Goal: Task Accomplishment & Management: Complete application form

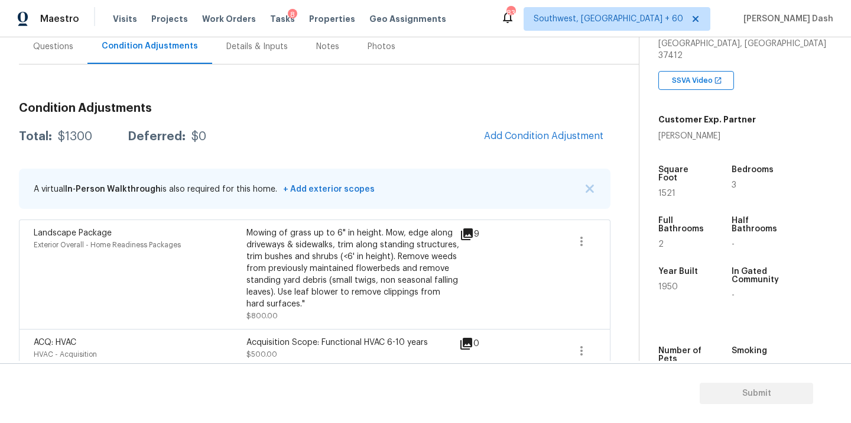
scroll to position [233, 0]
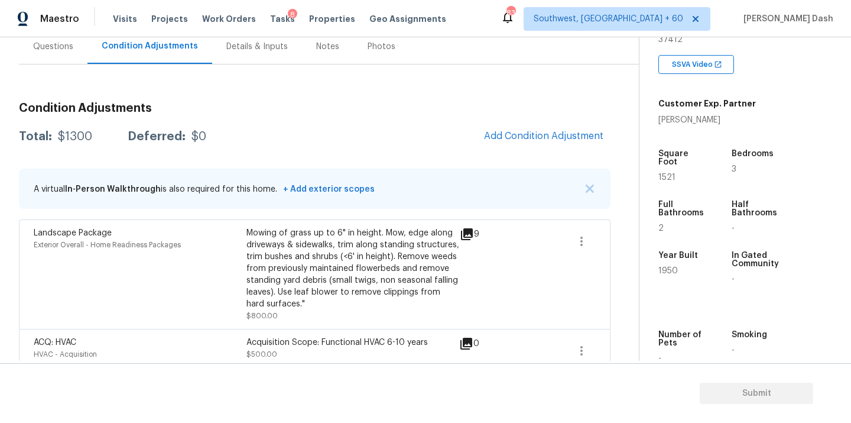
click at [514, 122] on div "Condition Adjustments Total: $1300 Deferred: $0 Add Condition Adjustment A virt…" at bounding box center [315, 233] width 592 height 280
click at [521, 135] on span "Add Condition Adjustment" at bounding box center [543, 136] width 119 height 11
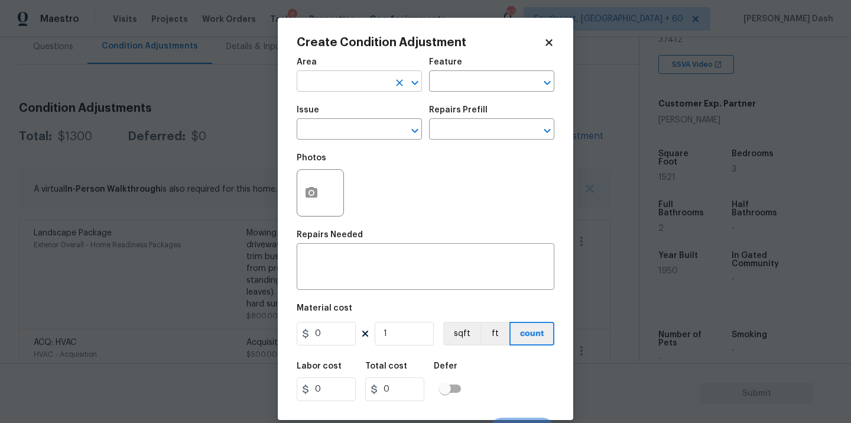
click at [377, 88] on input "text" at bounding box center [343, 82] width 92 height 18
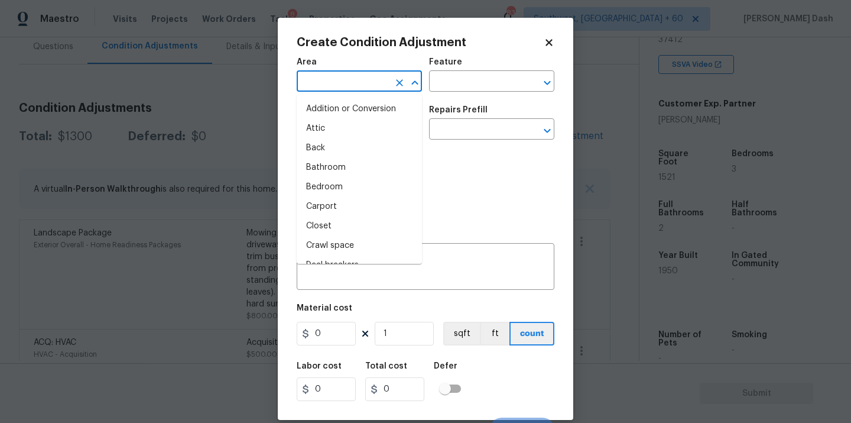
type input "e"
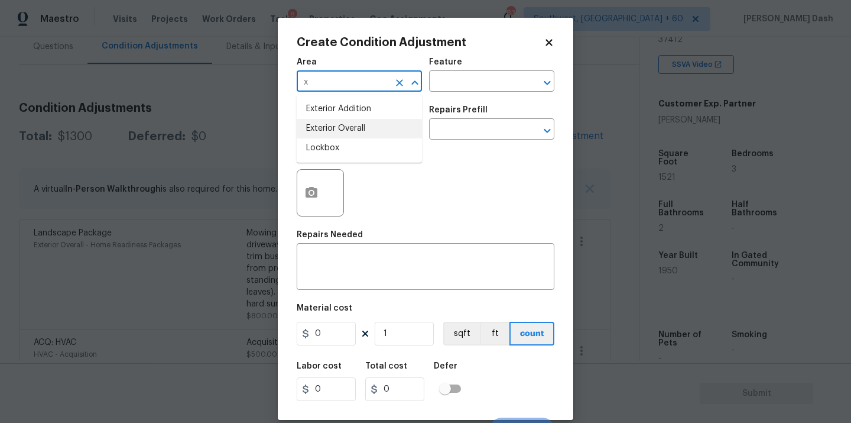
click at [375, 125] on li "Exterior Overall" at bounding box center [359, 129] width 125 height 20
type input "Exterior Overall"
click at [398, 82] on icon "Clear" at bounding box center [399, 82] width 7 height 7
click at [387, 132] on li "Exterior Overall" at bounding box center [359, 129] width 125 height 20
type input "Exterior Overall"
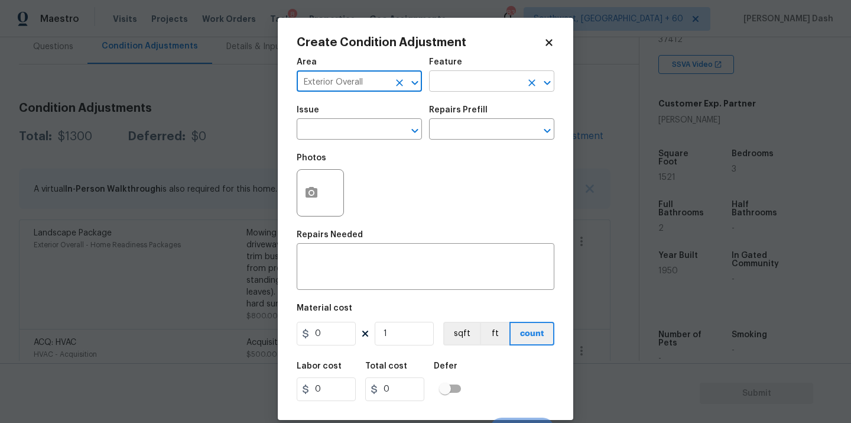
click at [456, 87] on input "text" at bounding box center [475, 82] width 92 height 18
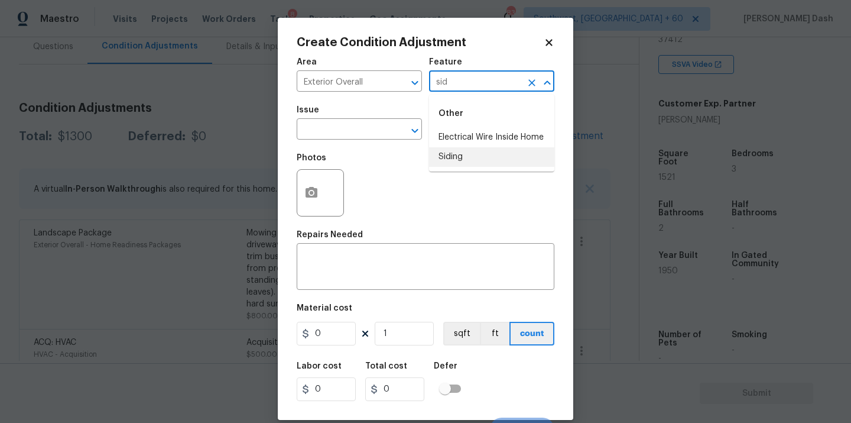
click at [465, 153] on li "Siding" at bounding box center [491, 157] width 125 height 20
type input "Siding"
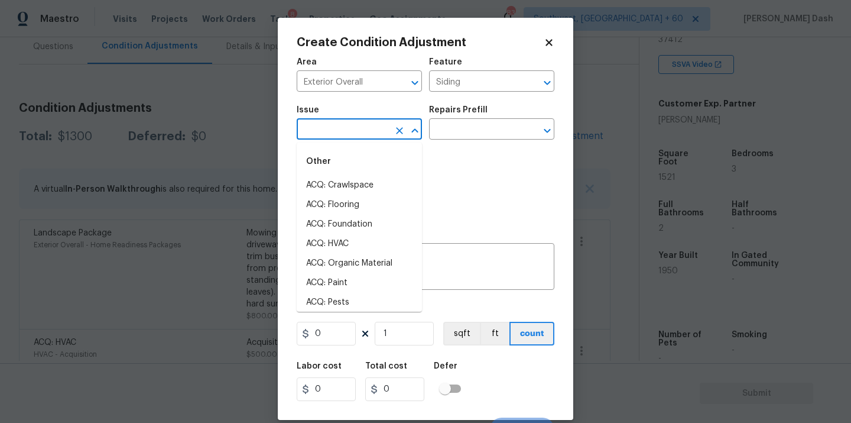
click at [377, 124] on input "text" at bounding box center [343, 130] width 92 height 18
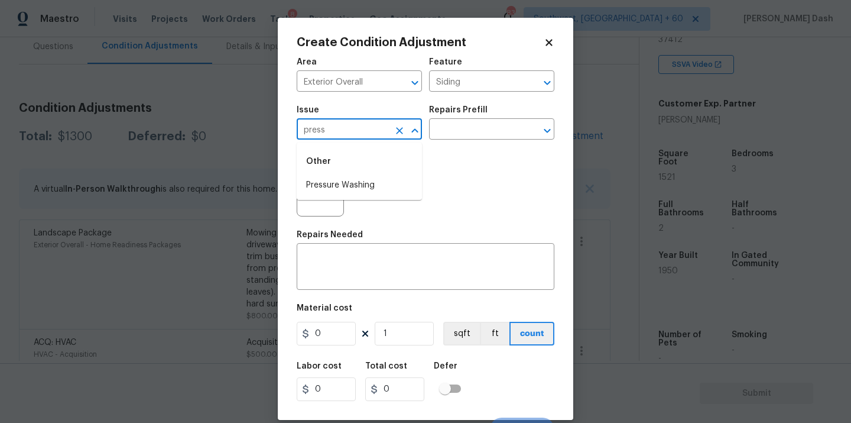
click at [354, 186] on li "Pressure Washing" at bounding box center [359, 186] width 125 height 20
type input "Pressure Washing"
click at [481, 120] on div "Repairs Prefill" at bounding box center [491, 113] width 125 height 15
click at [478, 142] on div "Issue Pressure Washing ​ Repairs Prefill ​" at bounding box center [426, 123] width 258 height 48
click at [478, 134] on input "text" at bounding box center [475, 130] width 92 height 18
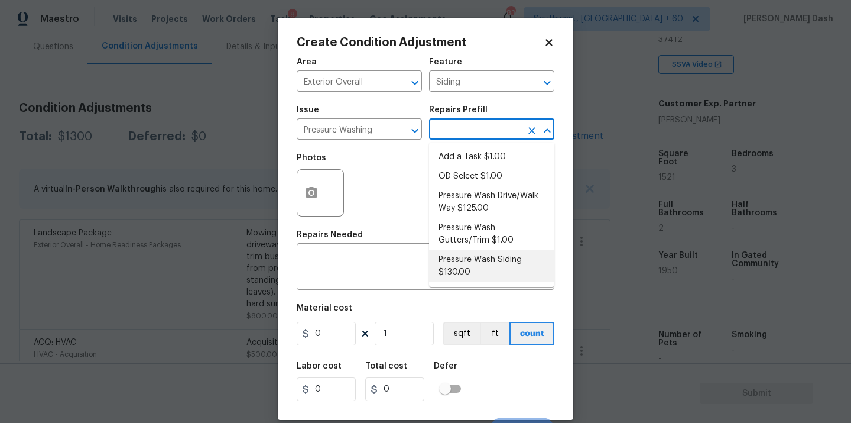
click at [459, 260] on li "Pressure Wash Siding $130.00" at bounding box center [491, 266] width 125 height 32
type textarea "Protect areas as needed for pressure washing. Pressure wash the siding on the h…"
type input "130"
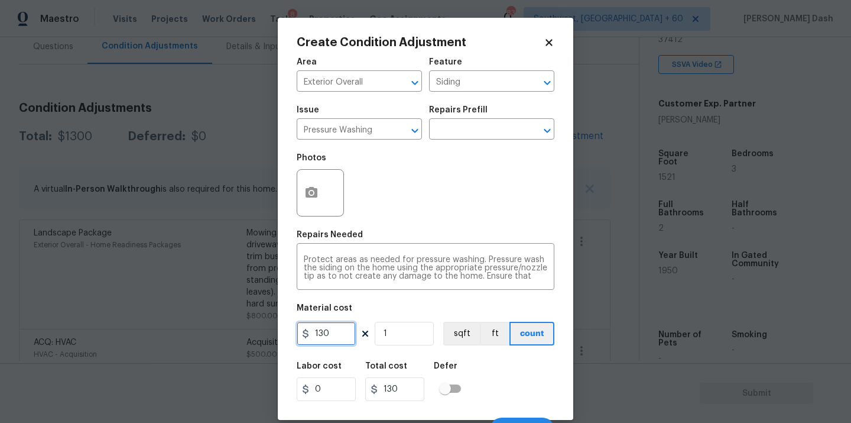
click at [325, 336] on input "130" at bounding box center [326, 334] width 59 height 24
type input "200"
click at [539, 388] on div "Labor cost 0 Total cost 200 Defer" at bounding box center [426, 381] width 258 height 53
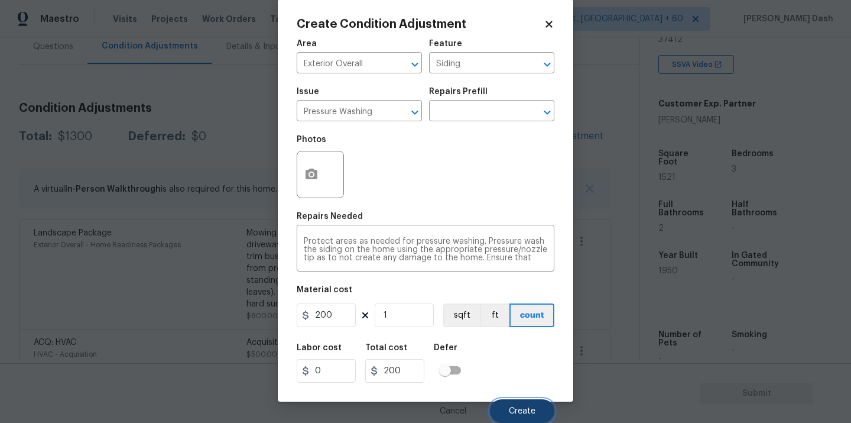
click at [533, 411] on span "Create" at bounding box center [522, 411] width 27 height 9
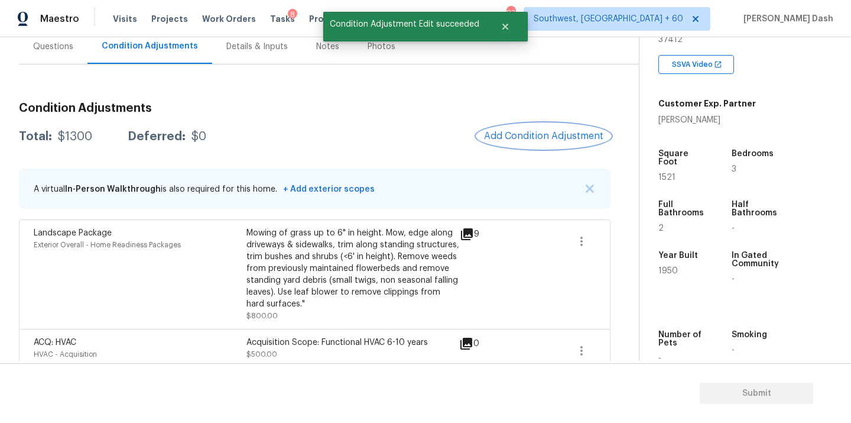
scroll to position [0, 0]
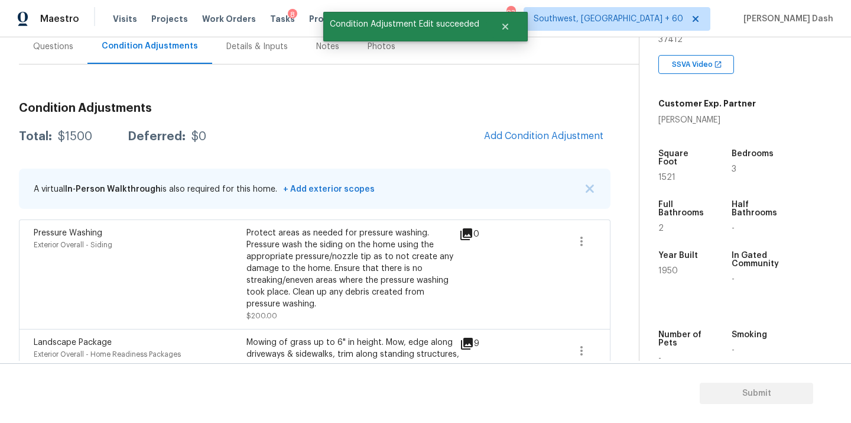
click at [528, 149] on span "Add Condition Adjustment" at bounding box center [544, 137] width 134 height 26
click at [528, 147] on button "Add Condition Adjustment" at bounding box center [544, 136] width 134 height 25
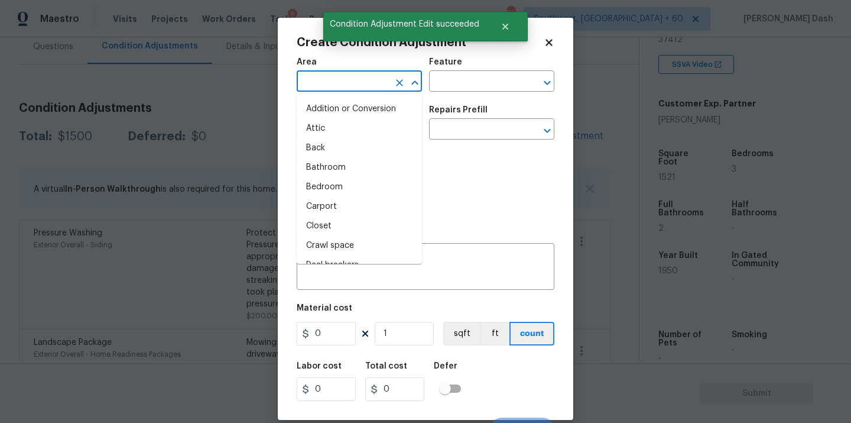
click at [317, 79] on input "text" at bounding box center [343, 82] width 92 height 18
type input "3"
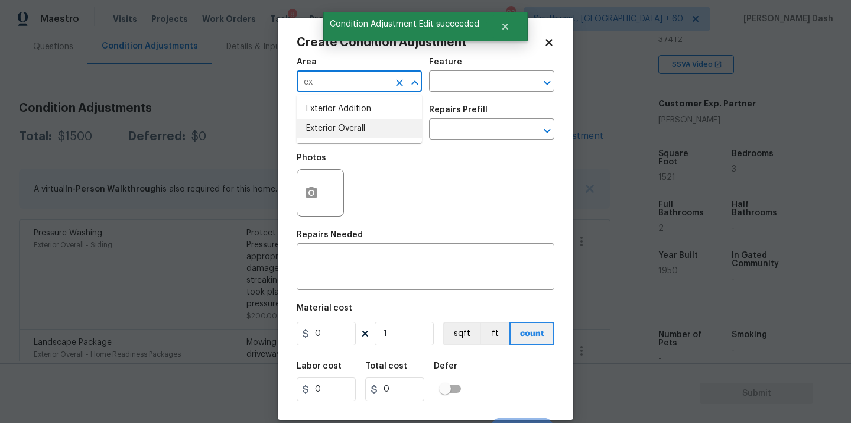
click at [315, 120] on li "Exterior Overall" at bounding box center [359, 129] width 125 height 20
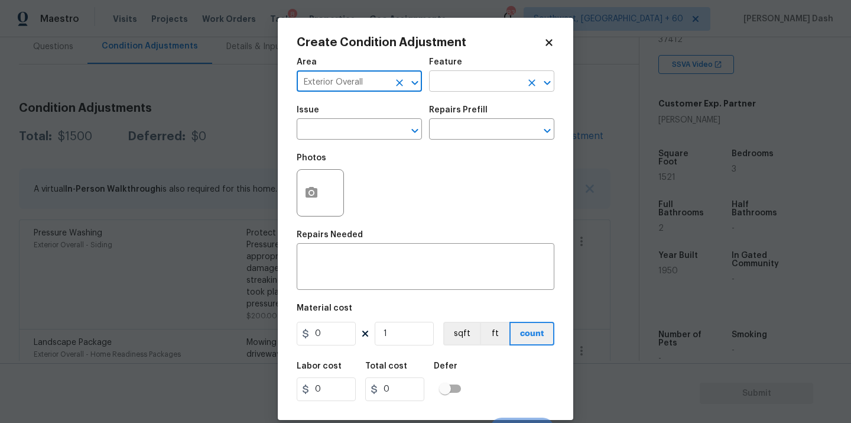
type input "Exterior Overall"
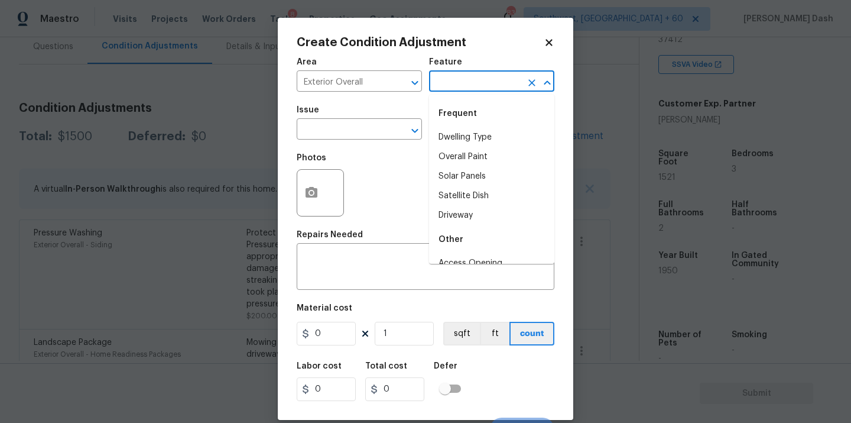
click at [449, 84] on input "text" at bounding box center [475, 82] width 92 height 18
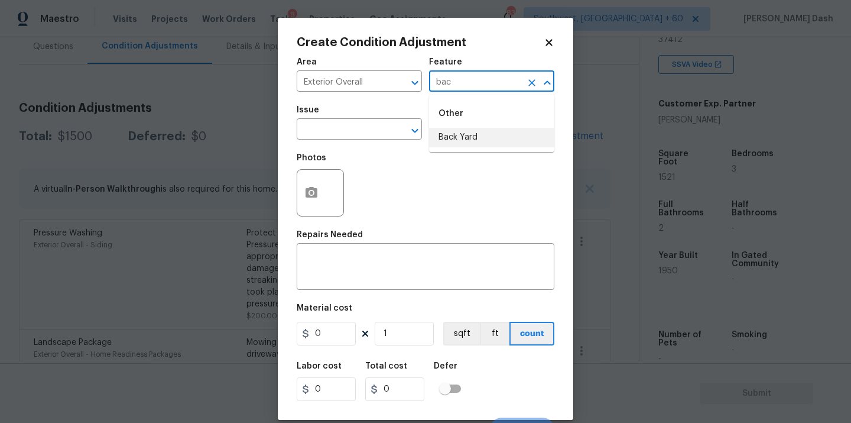
click at [446, 144] on li "Back Yard" at bounding box center [491, 138] width 125 height 20
type input "Back Yard"
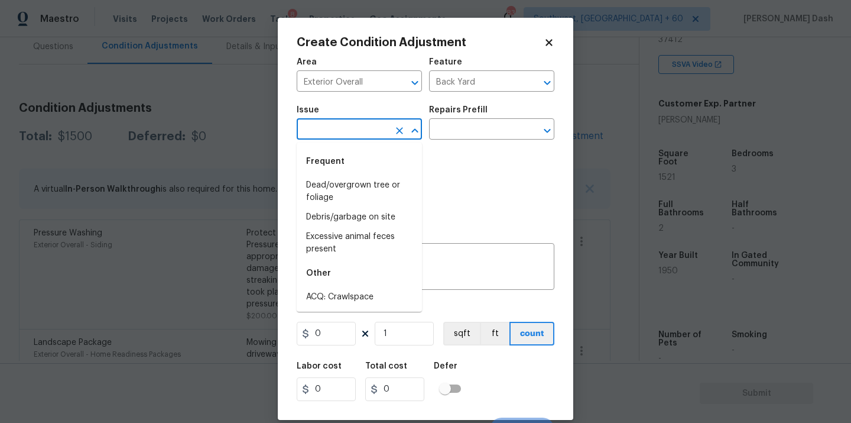
click at [351, 121] on input "text" at bounding box center [343, 130] width 92 height 18
click at [351, 129] on input "text" at bounding box center [343, 130] width 92 height 18
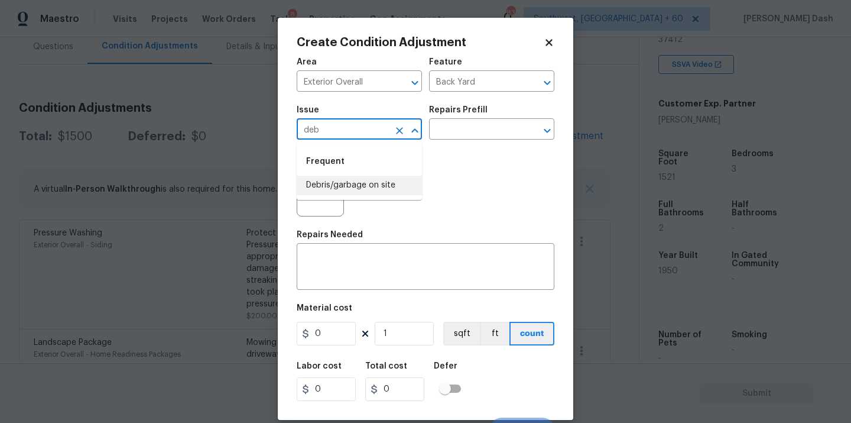
click at [347, 184] on li "Debris/garbage on site" at bounding box center [359, 186] width 125 height 20
type input "Debris/garbage on site"
click at [347, 267] on textarea at bounding box center [426, 267] width 244 height 25
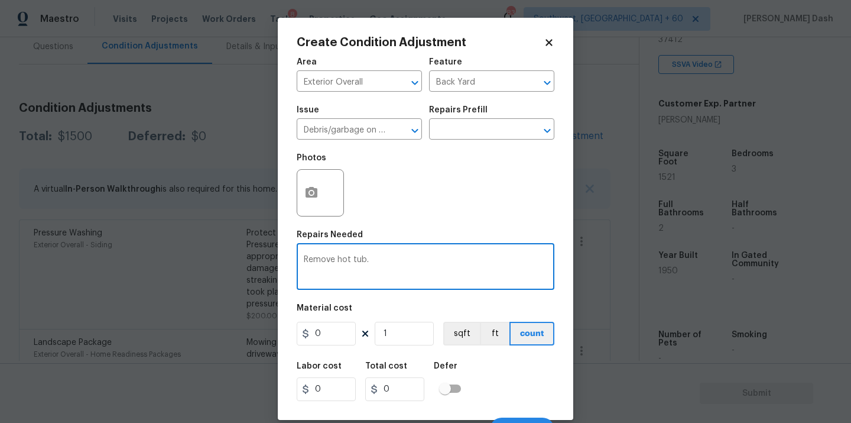
type textarea "Remove hot tub."
click at [329, 330] on input "0" at bounding box center [326, 334] width 59 height 24
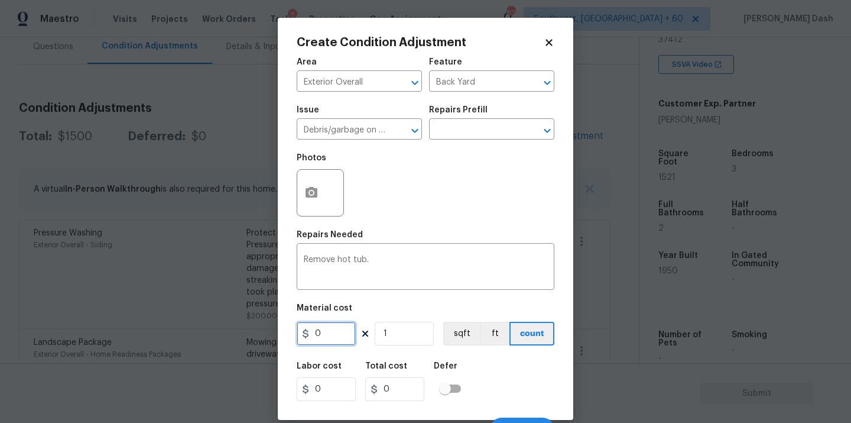
click at [329, 330] on input "0" at bounding box center [326, 334] width 59 height 24
type input "500"
click at [319, 185] on button "button" at bounding box center [311, 193] width 28 height 46
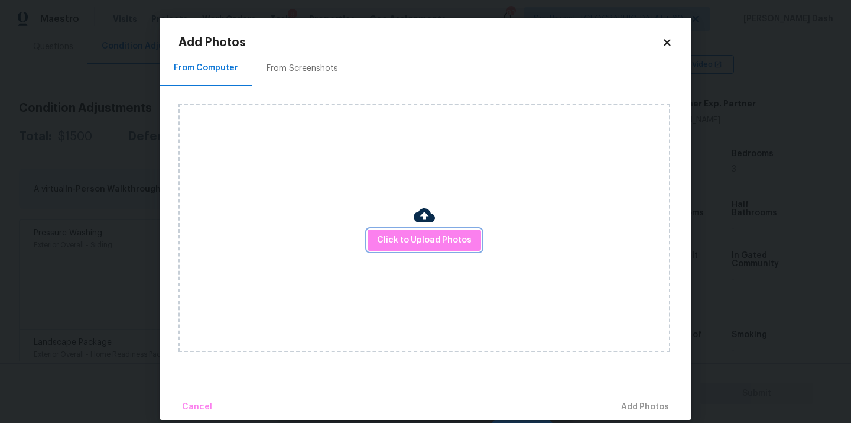
click at [392, 235] on span "Click to Upload Photos" at bounding box center [424, 240] width 95 height 15
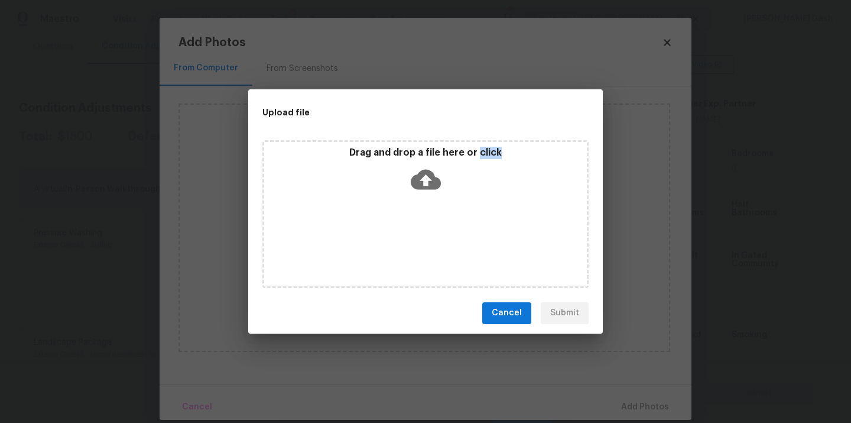
click at [392, 235] on div "Drag and drop a file here or click" at bounding box center [426, 214] width 326 height 148
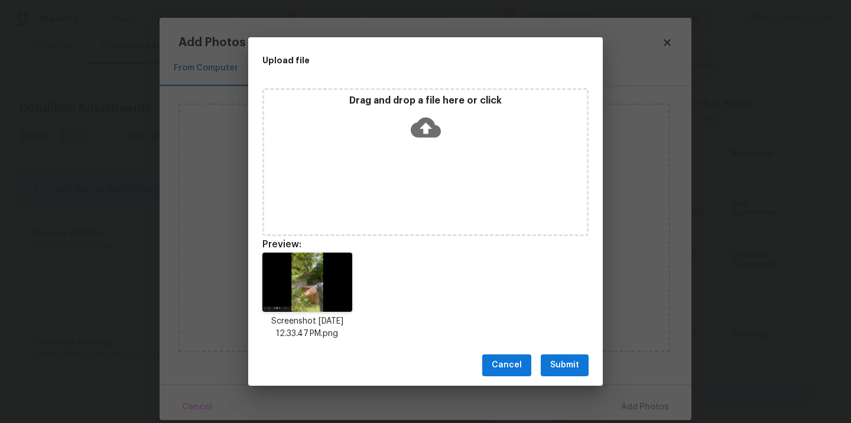
click at [566, 349] on div "Cancel Submit" at bounding box center [425, 365] width 355 height 41
click at [571, 355] on button "Submit" at bounding box center [565, 365] width 48 height 22
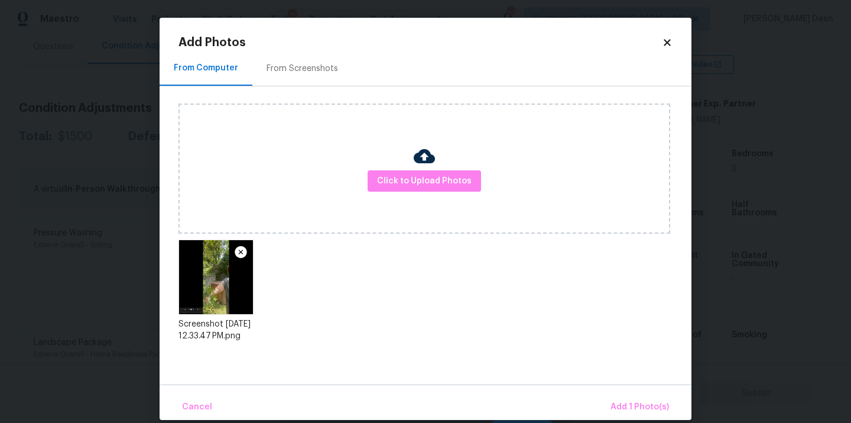
click at [622, 387] on div "Cancel Add 1 Photo(s)" at bounding box center [426, 401] width 532 height 35
click at [628, 398] on button "Add 1 Photo(s)" at bounding box center [640, 406] width 68 height 25
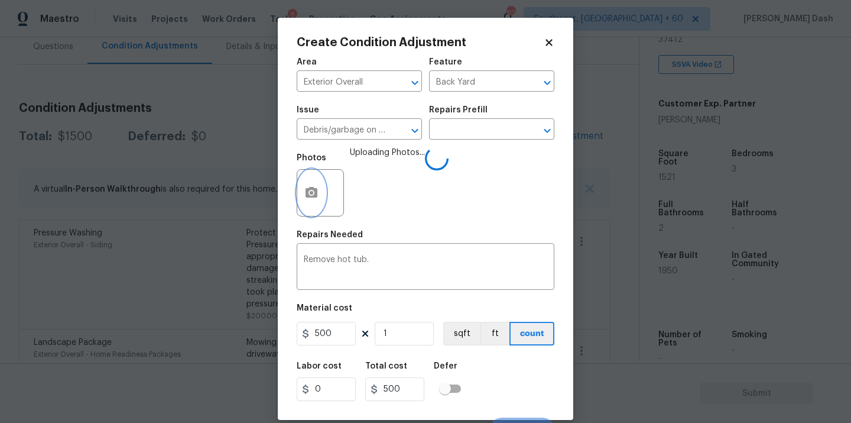
scroll to position [19, 0]
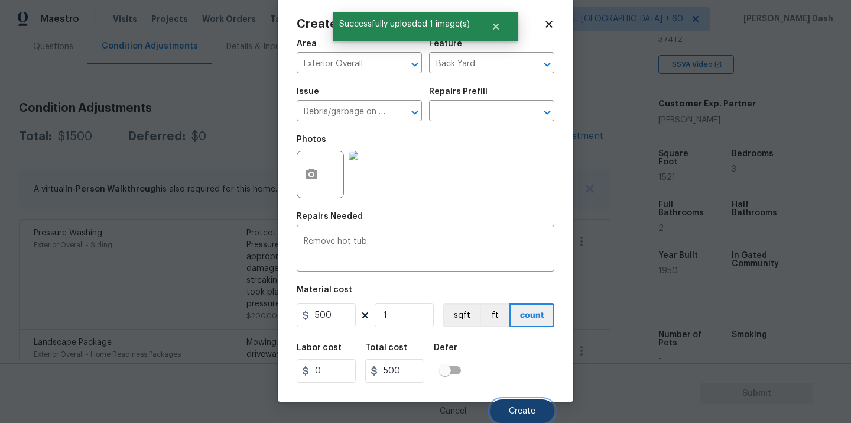
click at [529, 413] on span "Create" at bounding box center [522, 411] width 27 height 9
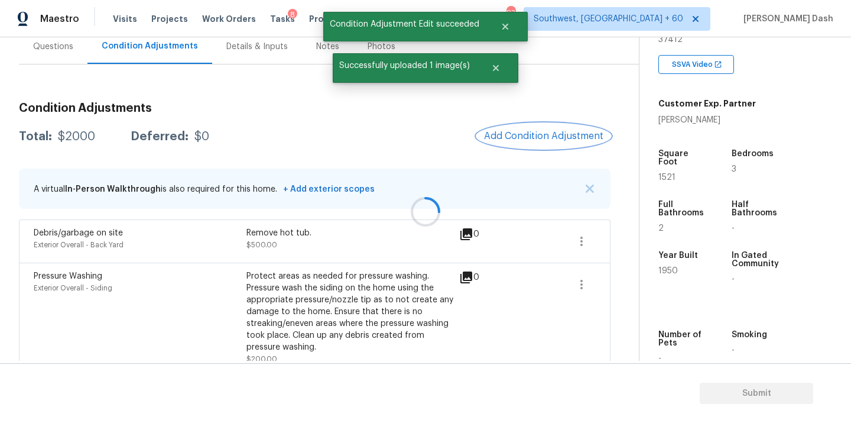
scroll to position [0, 0]
click at [522, 121] on div "Condition Adjustments Total: $2000 Deferred: $0 Add Condition Adjustment A virt…" at bounding box center [315, 309] width 592 height 432
click at [527, 140] on span "Add Condition Adjustment" at bounding box center [543, 136] width 119 height 11
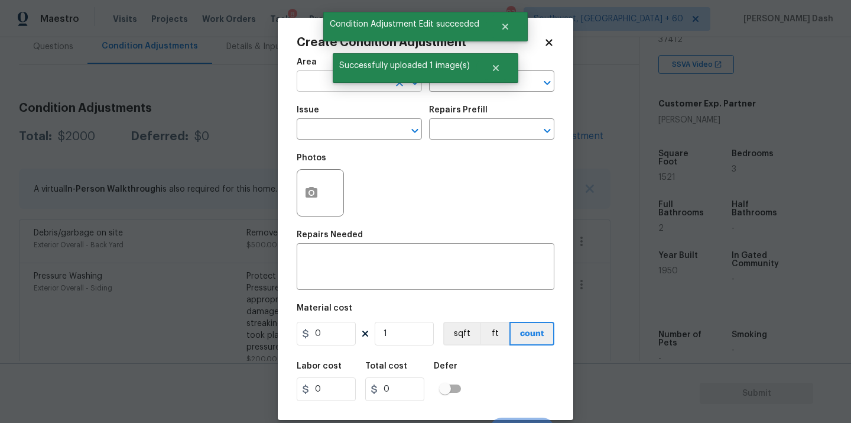
click at [322, 89] on input "text" at bounding box center [343, 82] width 92 height 18
click at [328, 114] on li "Exterior Addition" at bounding box center [359, 109] width 125 height 20
click at [328, 118] on div "Issue" at bounding box center [359, 113] width 125 height 15
click at [326, 67] on div "Area" at bounding box center [359, 65] width 125 height 15
click at [326, 75] on input "Exterior Addition" at bounding box center [343, 82] width 92 height 18
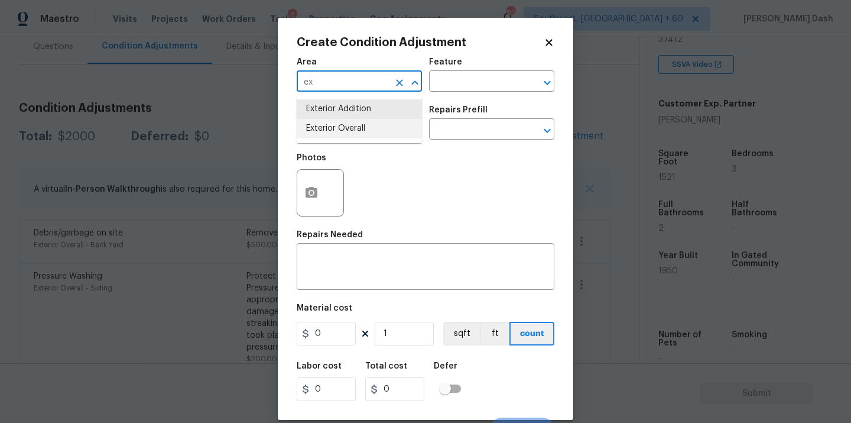
click at [345, 130] on li "Exterior Overall" at bounding box center [359, 129] width 125 height 20
type input "Exterior Overall"
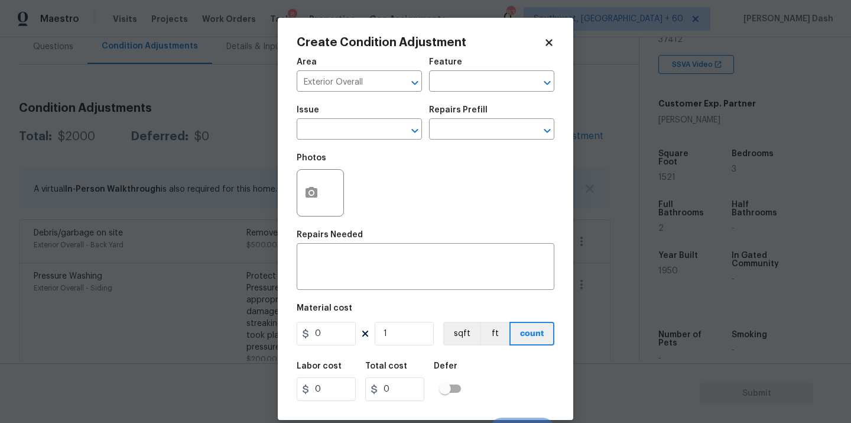
click at [464, 65] on div "Feature" at bounding box center [491, 65] width 125 height 15
click at [464, 76] on input "text" at bounding box center [475, 82] width 92 height 18
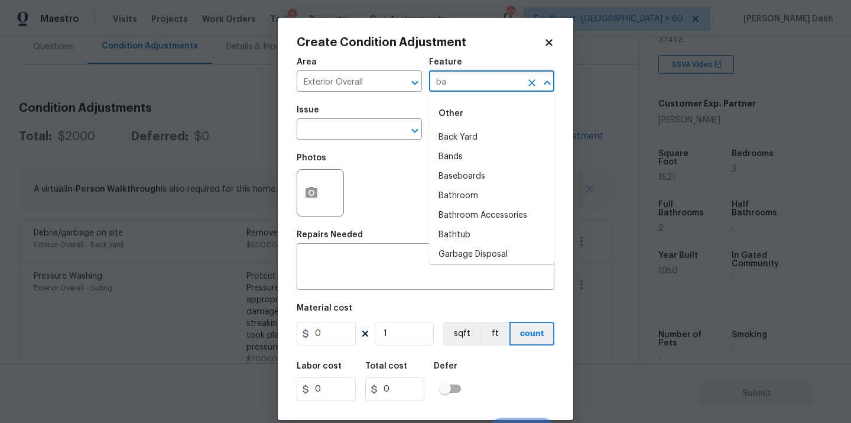
type input "b"
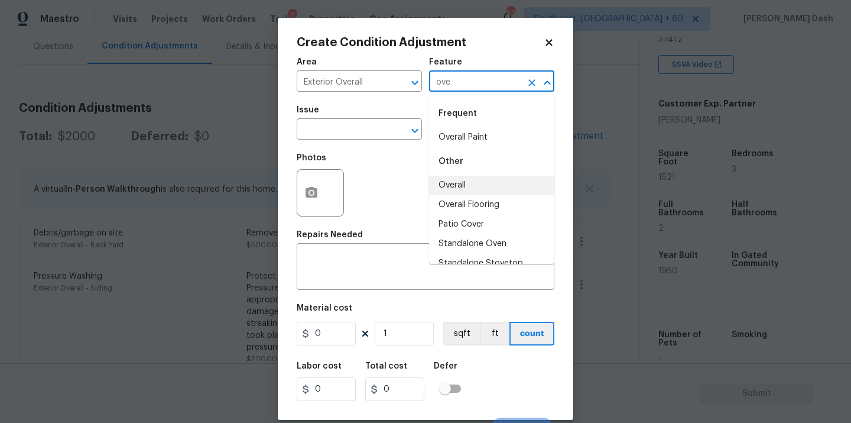
click at [459, 178] on li "Overall" at bounding box center [491, 186] width 125 height 20
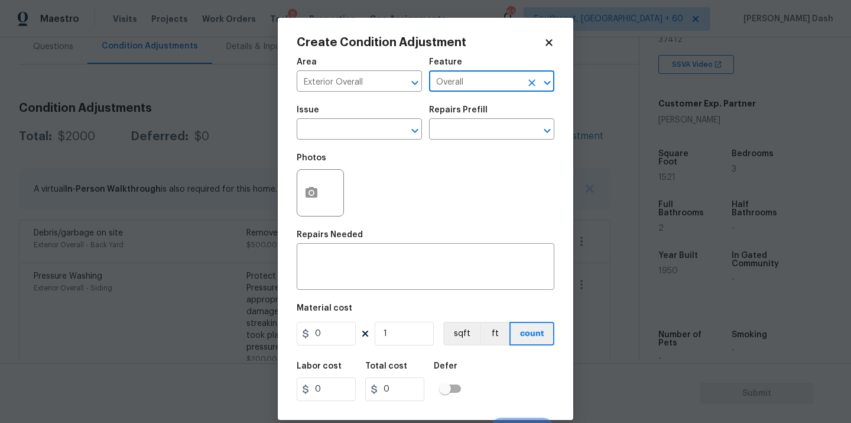
type input "Overall"
click at [371, 145] on span "Issue ​" at bounding box center [359, 123] width 125 height 48
click at [371, 140] on body "Maestro Visits Projects Work Orders Tasks 8 Properties Geo Assignments 838 Sout…" at bounding box center [425, 211] width 851 height 423
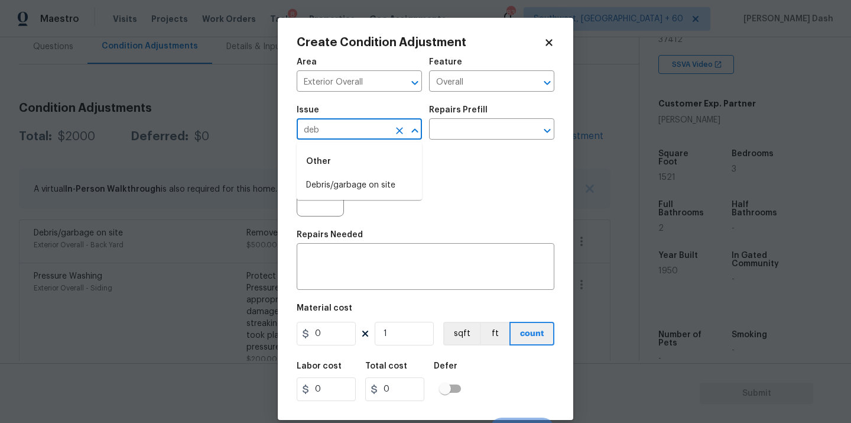
click at [359, 175] on div "Other" at bounding box center [359, 161] width 125 height 28
click at [359, 182] on li "Debris/garbage on site" at bounding box center [359, 186] width 125 height 20
type input "Debris/garbage on site"
click at [459, 121] on div "Repairs Prefill" at bounding box center [491, 113] width 125 height 15
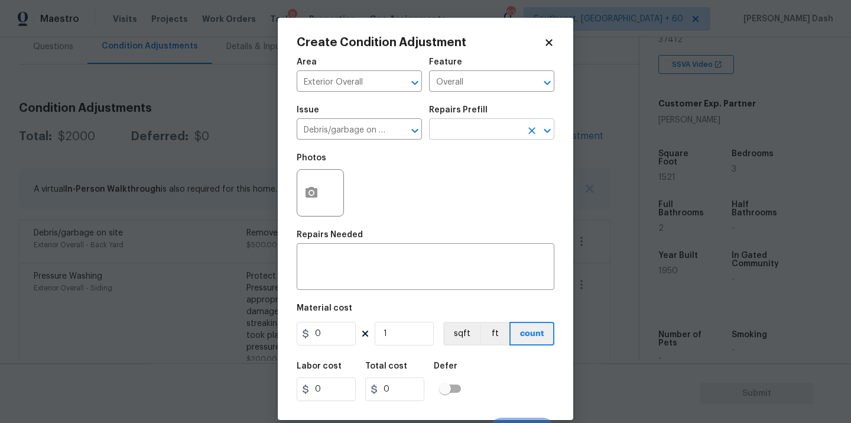
click at [459, 137] on input "text" at bounding box center [475, 130] width 92 height 18
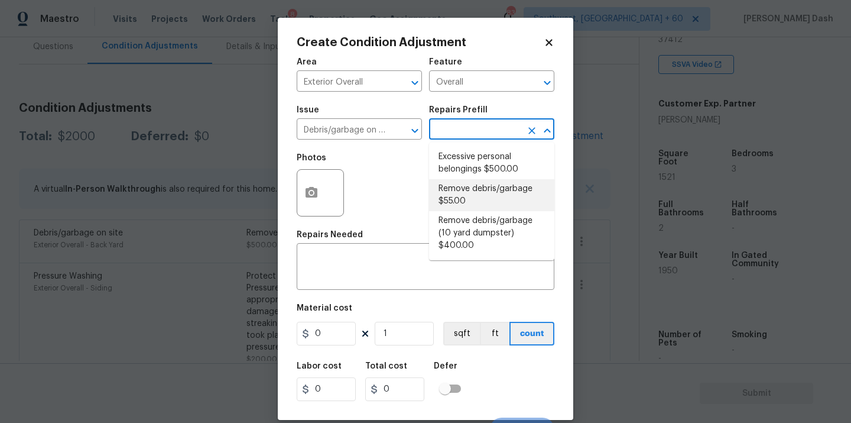
click at [466, 192] on li "Remove debris/garbage $55.00" at bounding box center [491, 195] width 125 height 32
type textarea "Remove, haul off, and properly dispose of any debris left by seller to offsite …"
type input "55"
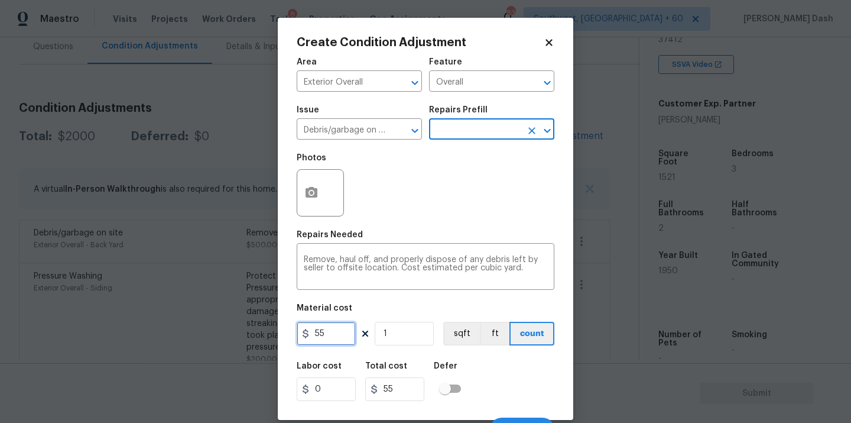
click at [337, 328] on input "55" at bounding box center [326, 334] width 59 height 24
type input "250"
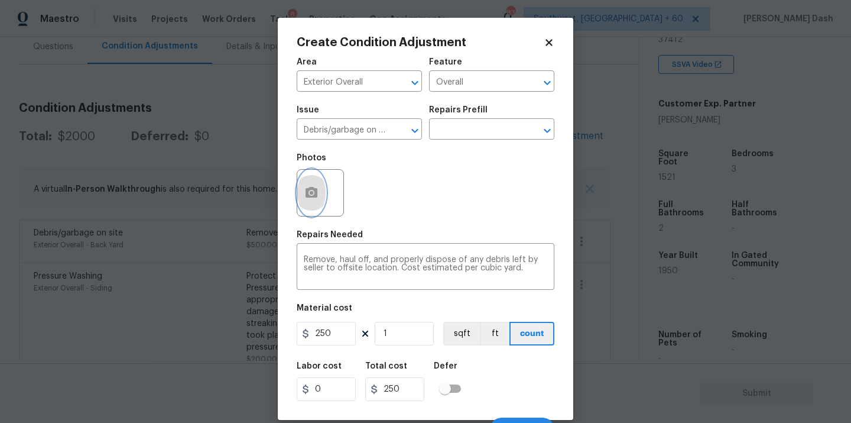
click at [312, 200] on icon "button" at bounding box center [311, 193] width 14 height 14
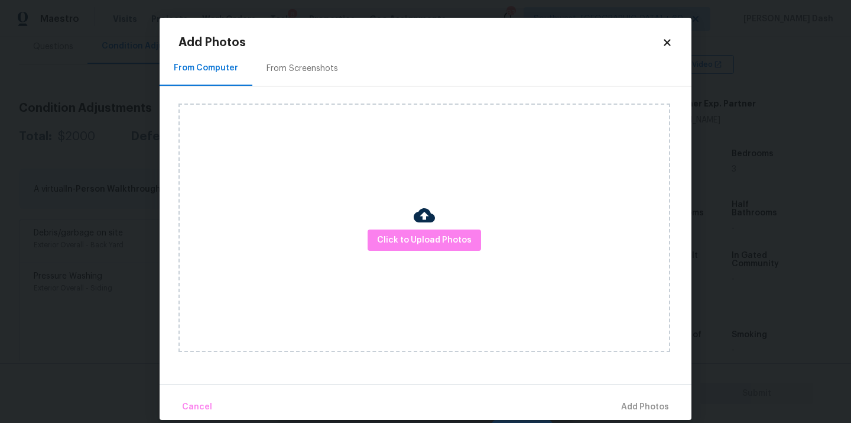
click at [440, 260] on div "Click to Upload Photos" at bounding box center [425, 227] width 492 height 248
click at [438, 240] on span "Click to Upload Photos" at bounding box center [424, 240] width 95 height 15
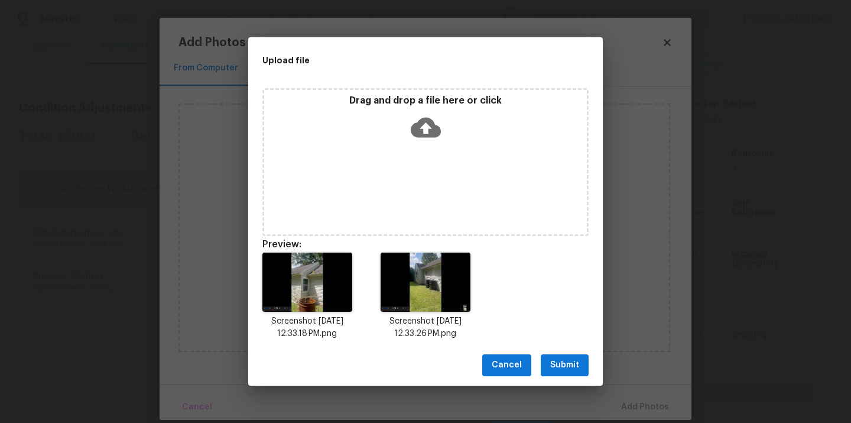
click at [564, 365] on span "Submit" at bounding box center [564, 365] width 29 height 15
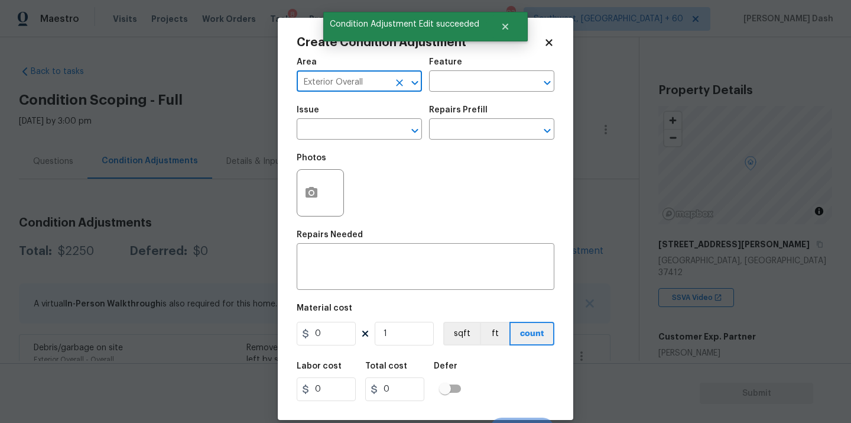
scroll to position [233, 0]
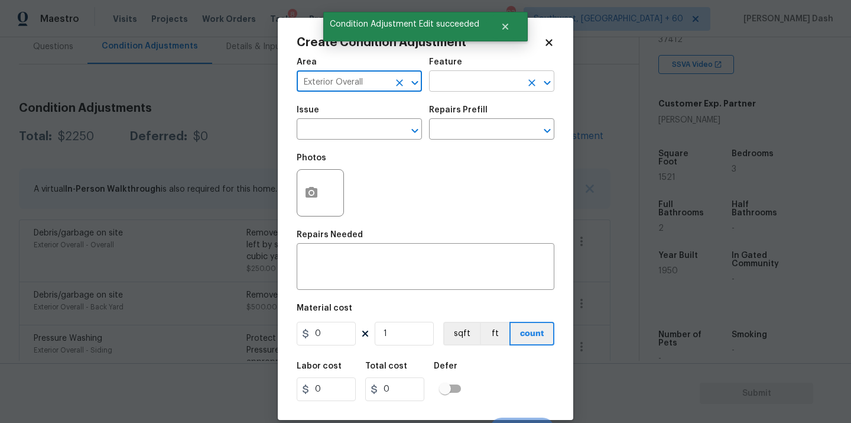
type input "Exterior Overall"
click at [479, 92] on input "text" at bounding box center [475, 82] width 92 height 18
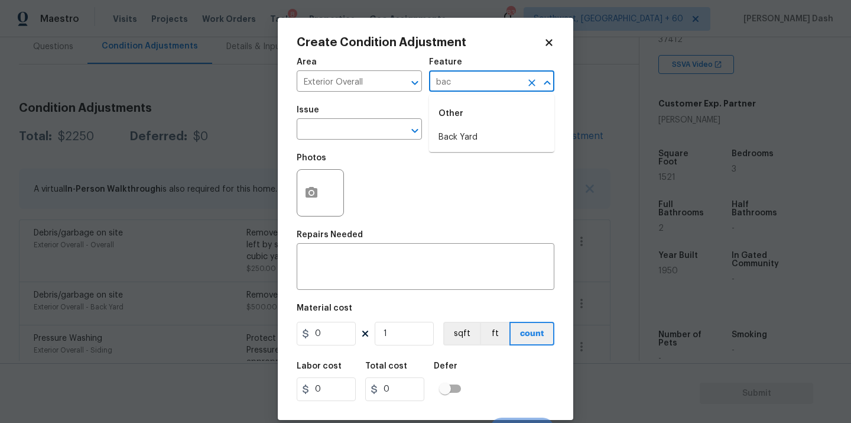
click at [464, 133] on li "Back Yard" at bounding box center [491, 138] width 125 height 20
type input "Back Yard"
click at [386, 128] on input "text" at bounding box center [343, 130] width 92 height 18
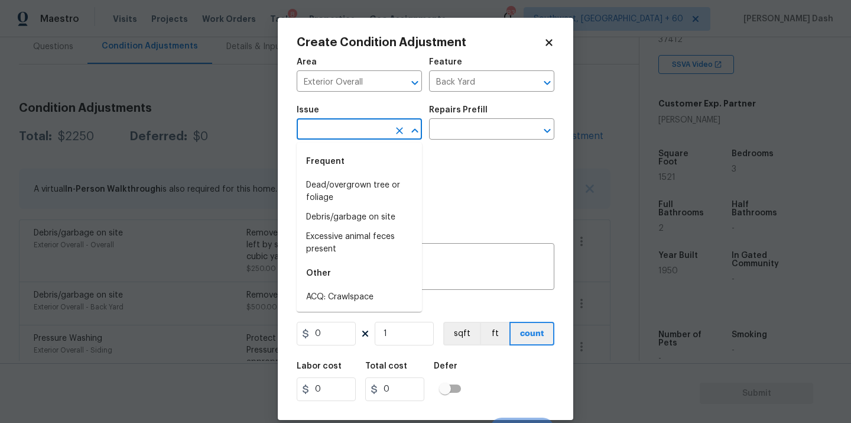
click at [373, 131] on input "text" at bounding box center [343, 130] width 92 height 18
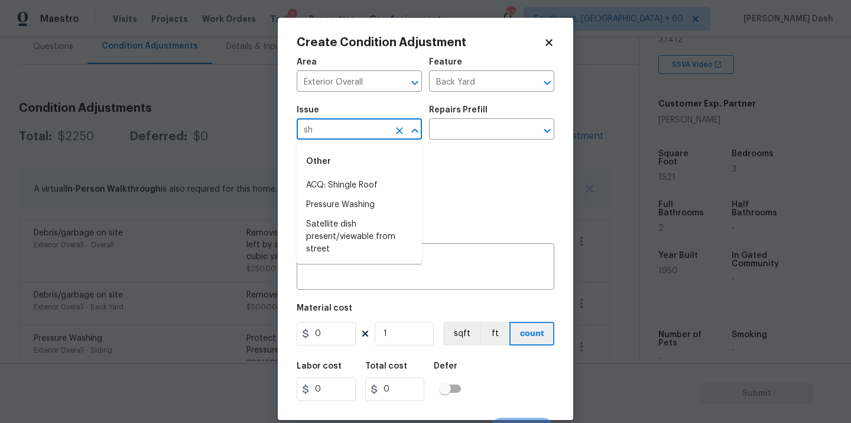
type input "s"
drag, startPoint x: 369, startPoint y: 175, endPoint x: 369, endPoint y: 184, distance: 8.9
click at [369, 176] on li "Frequent Debris/garbage on site" at bounding box center [359, 171] width 125 height 48
click at [349, 186] on li "Debris/garbage on site" at bounding box center [359, 186] width 125 height 20
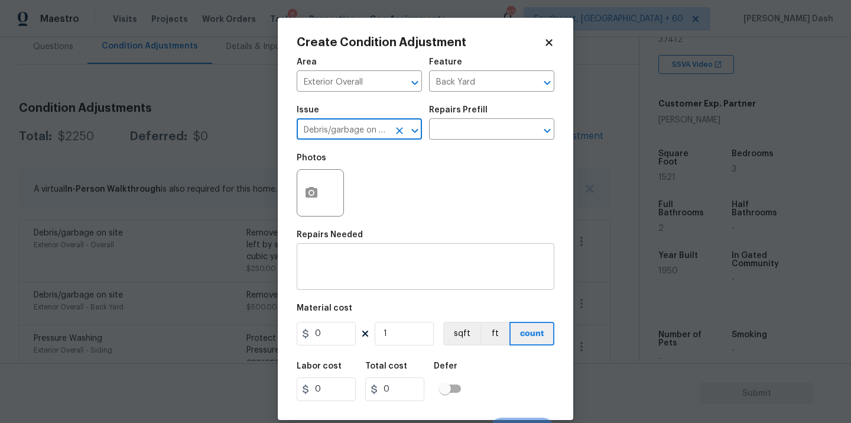
type input "Debris/garbage on site"
click at [349, 249] on div "x ​" at bounding box center [426, 268] width 258 height 44
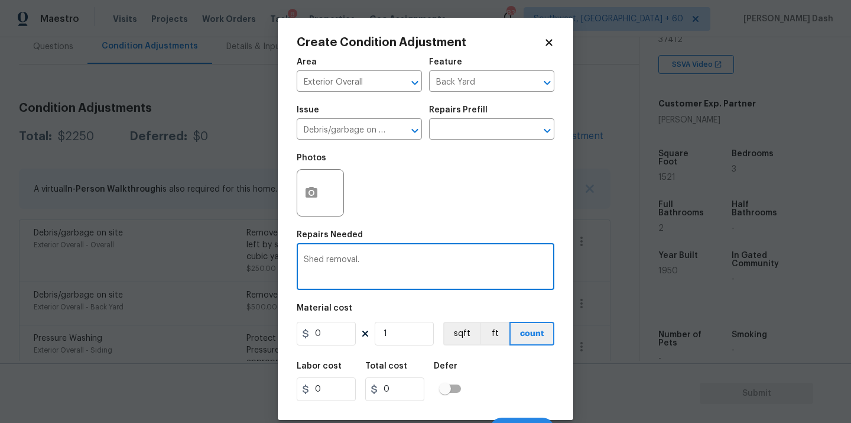
type textarea "Shed removal."
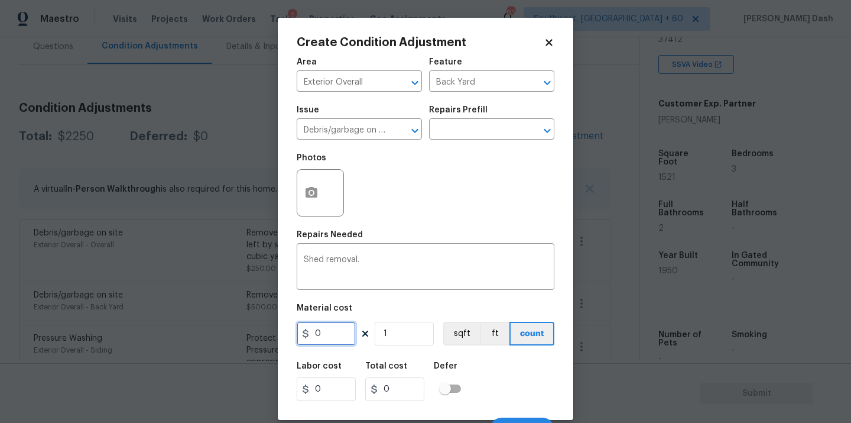
click at [341, 335] on input "0" at bounding box center [326, 334] width 59 height 24
type input "500"
click at [322, 193] on button "button" at bounding box center [311, 193] width 28 height 46
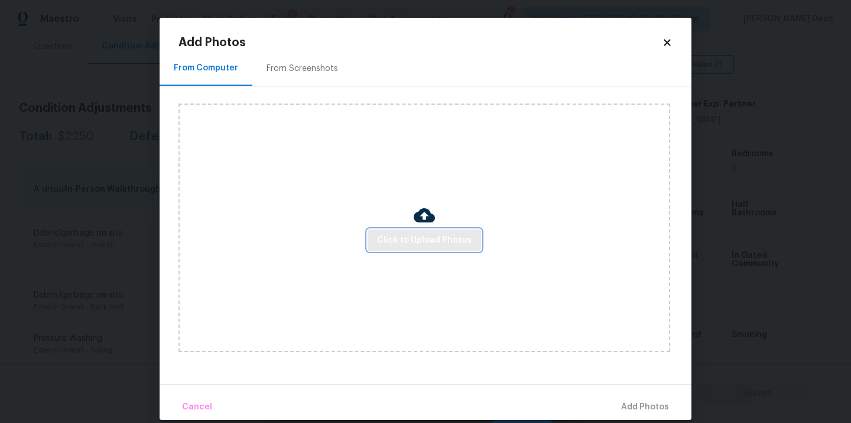
click at [413, 241] on span "Click to Upload Photos" at bounding box center [424, 240] width 95 height 15
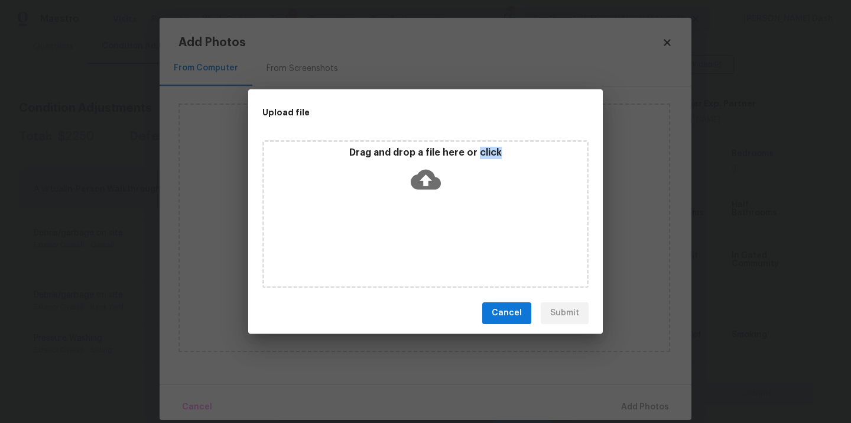
click at [413, 241] on div "Drag and drop a file here or click" at bounding box center [426, 214] width 326 height 148
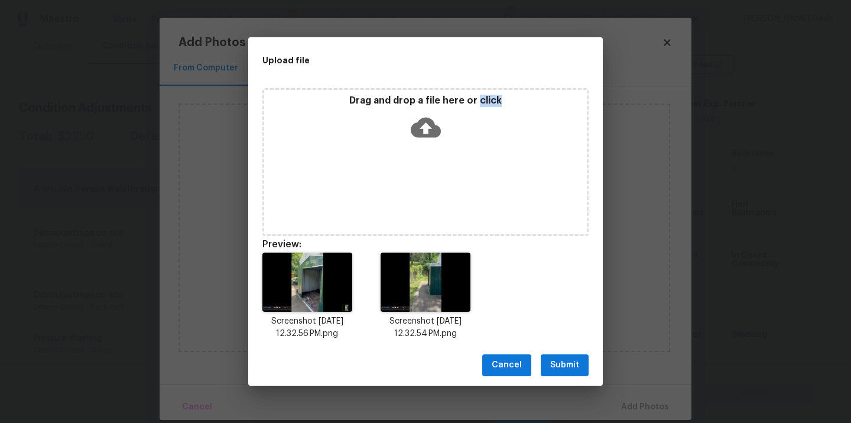
click at [560, 370] on span "Submit" at bounding box center [564, 365] width 29 height 15
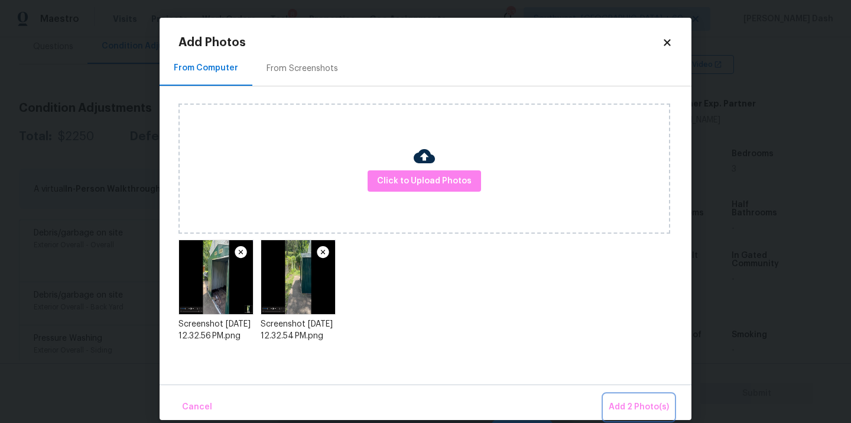
click at [645, 402] on span "Add 2 Photo(s)" at bounding box center [639, 407] width 60 height 15
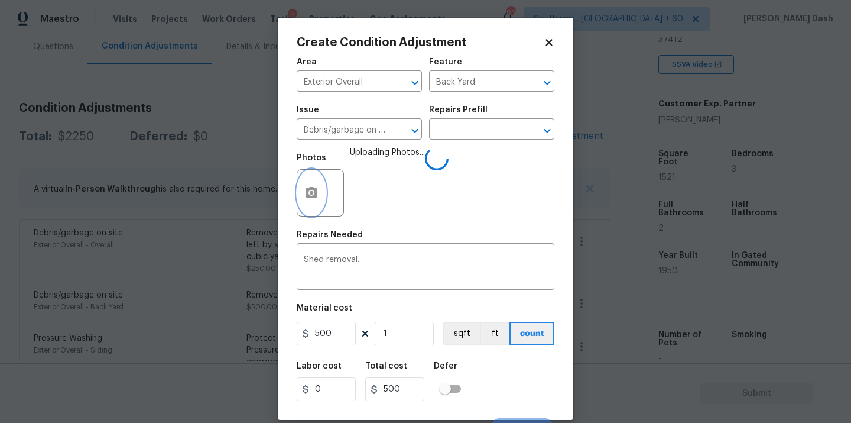
scroll to position [19, 0]
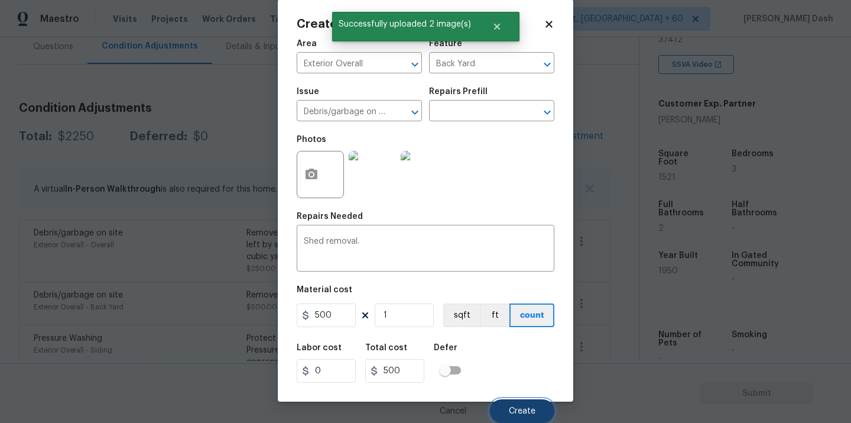
click at [526, 410] on span "Create" at bounding box center [522, 411] width 27 height 9
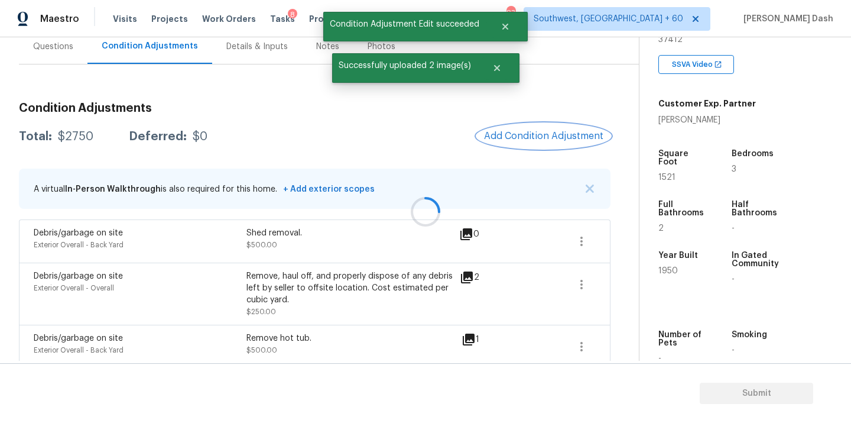
scroll to position [0, 0]
click at [501, 138] on span "Add Condition Adjustment" at bounding box center [543, 136] width 119 height 11
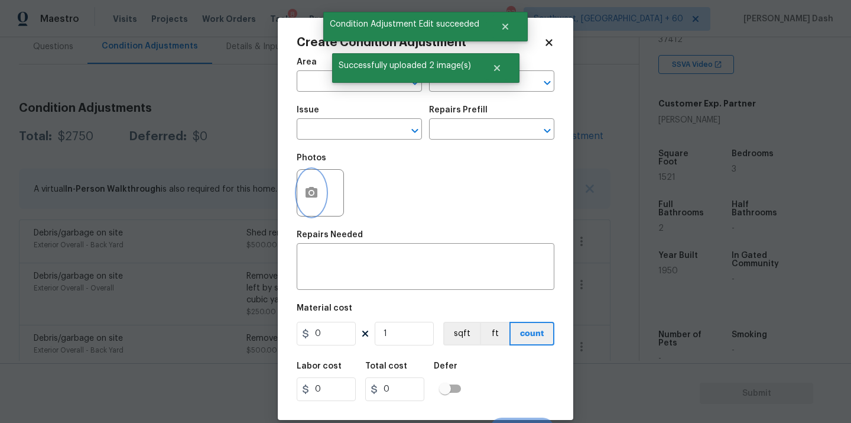
click at [304, 194] on icon "button" at bounding box center [311, 193] width 14 height 14
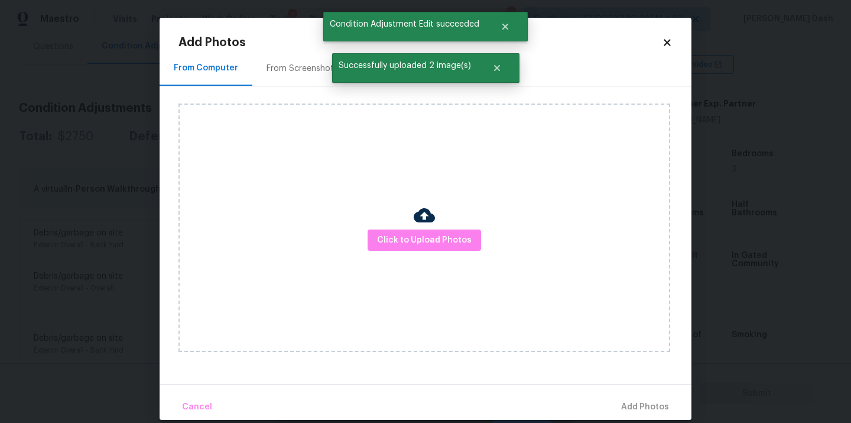
click at [411, 228] on div "Click to Upload Photos" at bounding box center [425, 227] width 492 height 248
click at [414, 239] on span "Click to Upload Photos" at bounding box center [424, 240] width 95 height 15
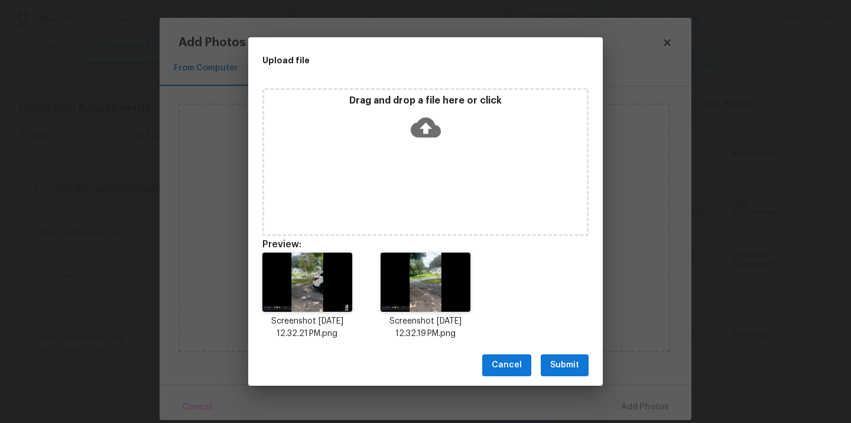
click at [581, 371] on button "Submit" at bounding box center [565, 365] width 48 height 22
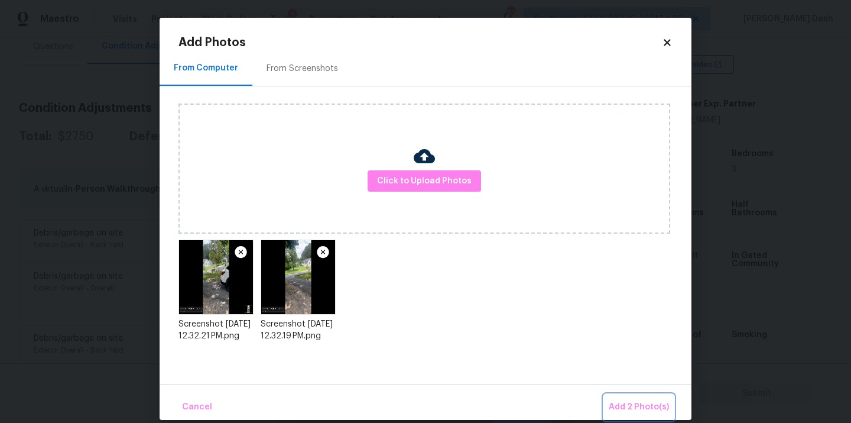
click at [646, 406] on span "Add 2 Photo(s)" at bounding box center [639, 407] width 60 height 15
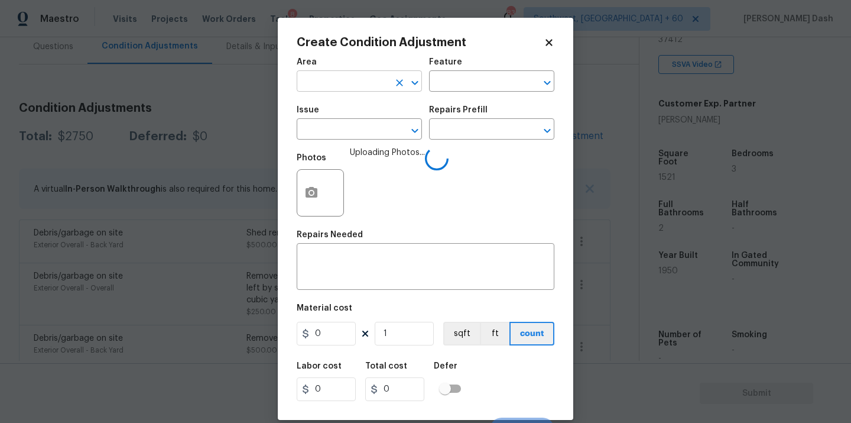
click at [356, 77] on input "text" at bounding box center [343, 82] width 92 height 18
click at [359, 135] on li "Exterior Overall" at bounding box center [359, 129] width 125 height 20
click at [420, 91] on div "Exterior Overall ​" at bounding box center [359, 82] width 125 height 18
type input "Exterior Overall"
click at [444, 86] on input "text" at bounding box center [475, 82] width 92 height 18
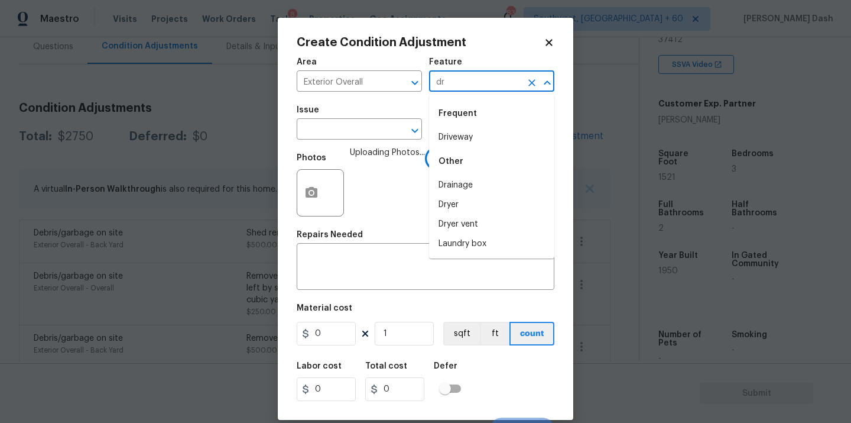
type input "dri"
type input "v"
type input "e"
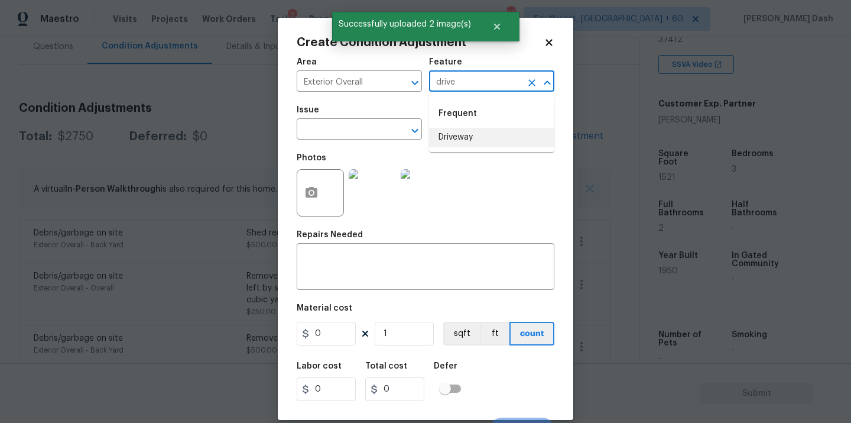
click at [449, 137] on li "Driveway" at bounding box center [491, 138] width 125 height 20
type input "Driveway"
click at [377, 137] on input "text" at bounding box center [343, 130] width 92 height 18
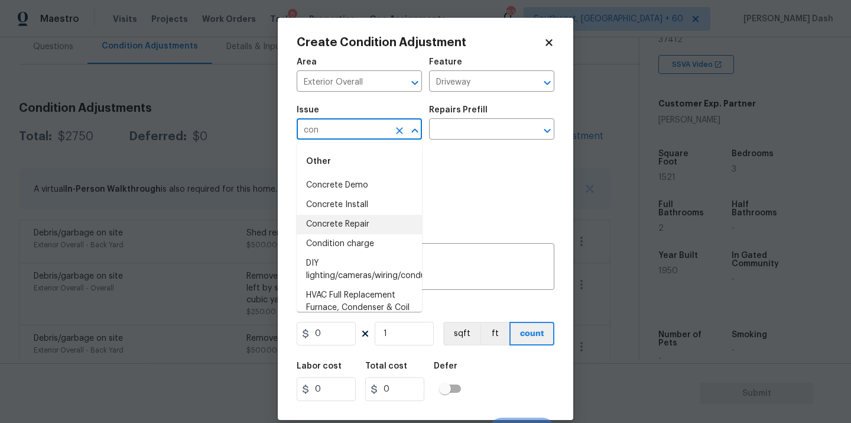
click at [361, 225] on li "Concrete Repair" at bounding box center [359, 225] width 125 height 20
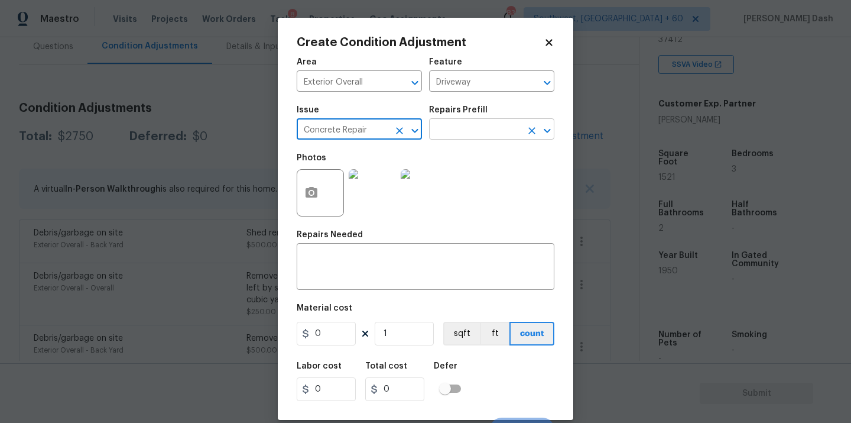
type input "Concrete Repair"
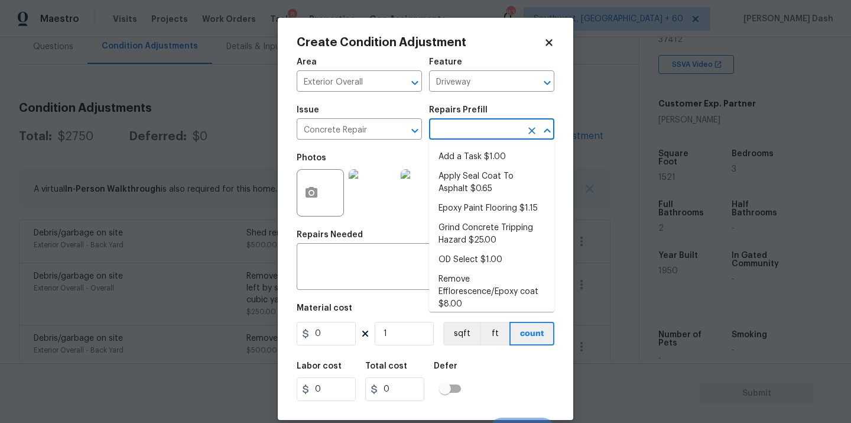
click at [474, 132] on input "text" at bounding box center [475, 130] width 92 height 18
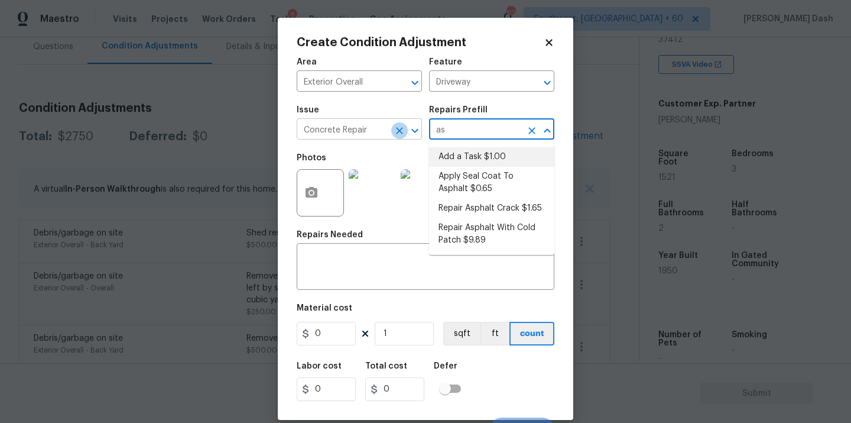
click at [398, 132] on icon "Clear" at bounding box center [399, 130] width 7 height 7
type input "as"
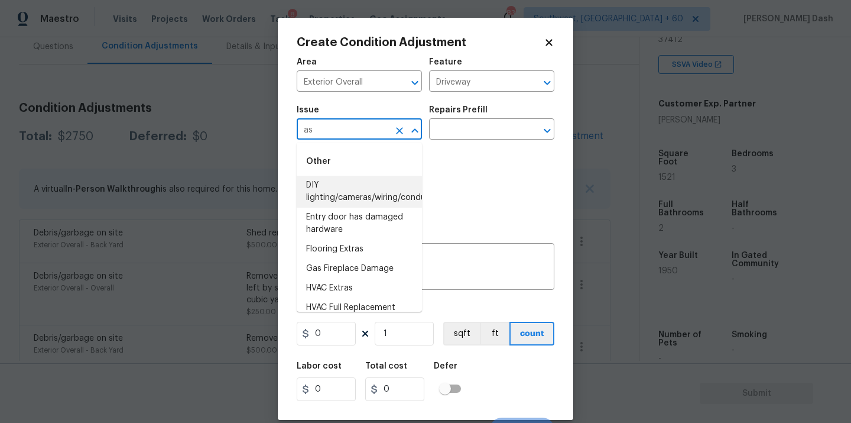
type input "a"
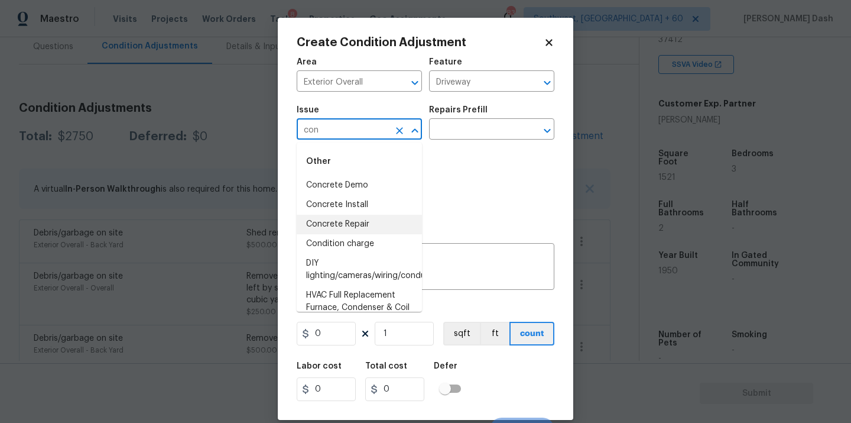
click at [339, 223] on li "Concrete Repair" at bounding box center [359, 225] width 125 height 20
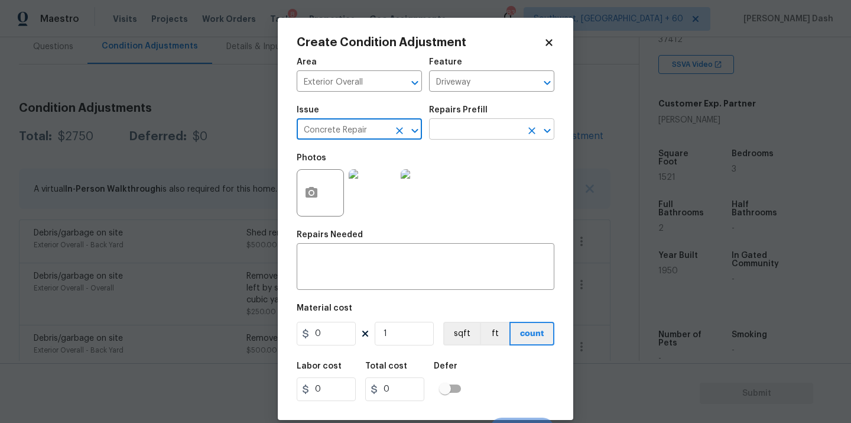
type input "Concrete Repair"
click at [461, 128] on input "text" at bounding box center [475, 130] width 92 height 18
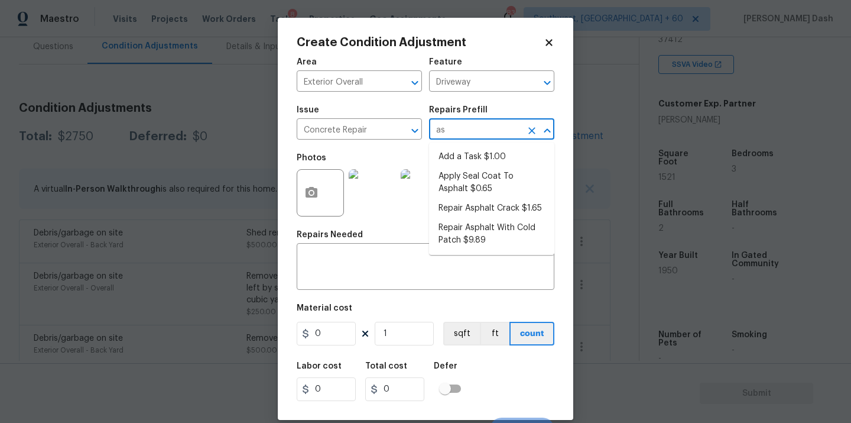
type input "asp"
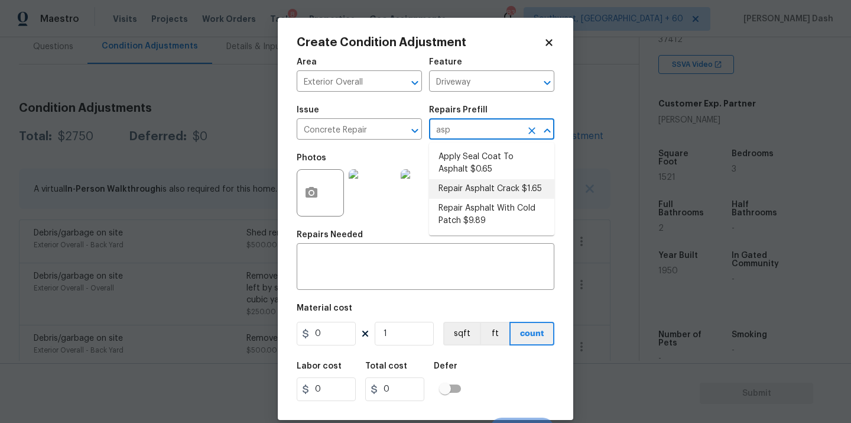
click at [462, 190] on li "Repair Asphalt Crack $1.65" at bounding box center [491, 189] width 125 height 20
type input "Flatwork"
type textarea "Prep and clean the crack in the asphalt thoroughly. Apply an asphalt adhesive/s…"
type input "1.65"
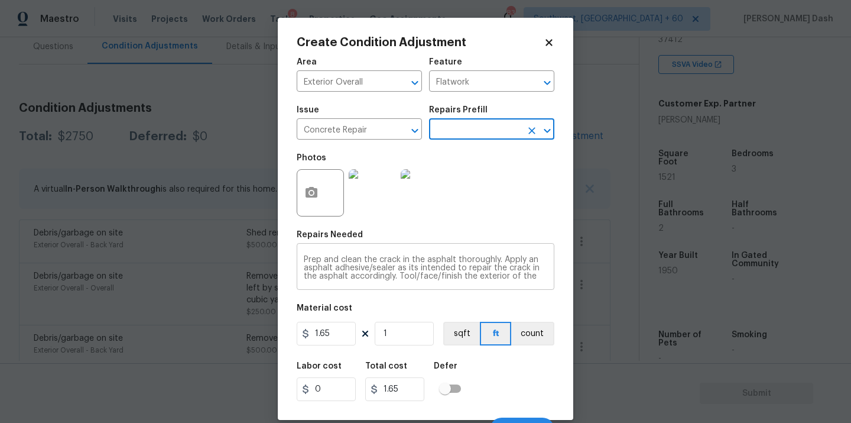
click at [391, 283] on div "Prep and clean the crack in the asphalt thoroughly. Apply an asphalt adhesive/s…" at bounding box center [426, 268] width 258 height 44
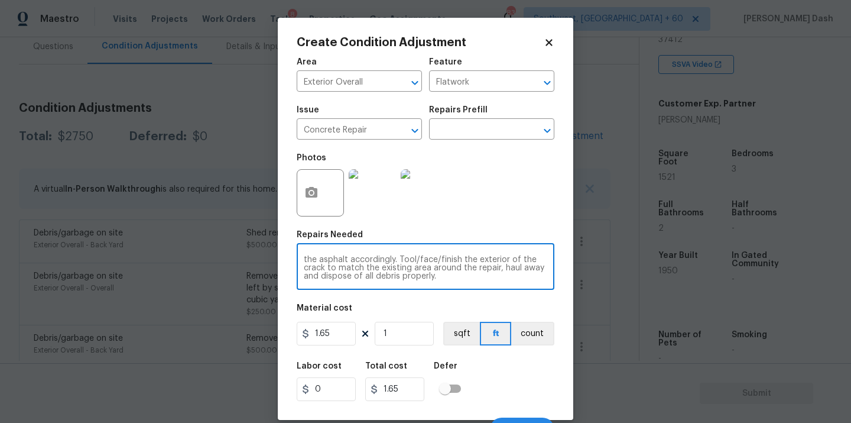
click at [395, 263] on textarea "Prep and clean the crack in the asphalt thoroughly. Apply an asphalt adhesive/s…" at bounding box center [426, 267] width 244 height 25
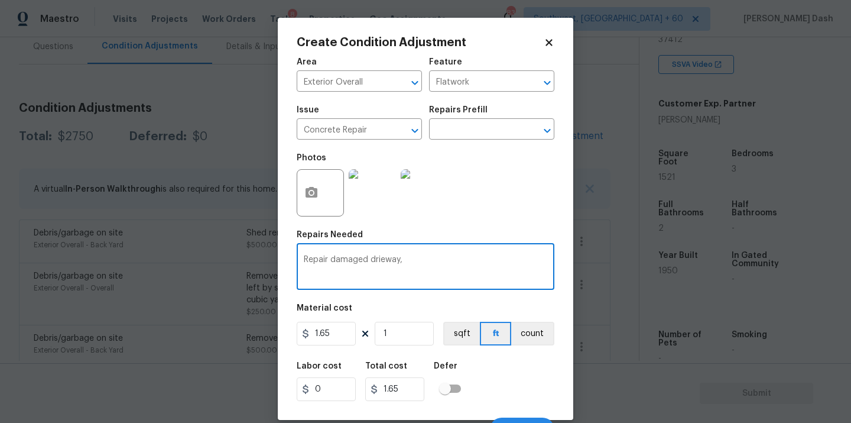
type textarea "Repair damaged drieway"
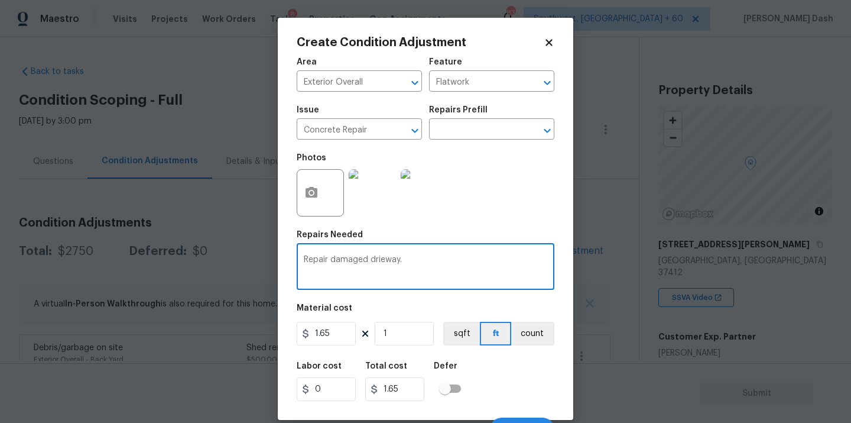
scroll to position [233, 0]
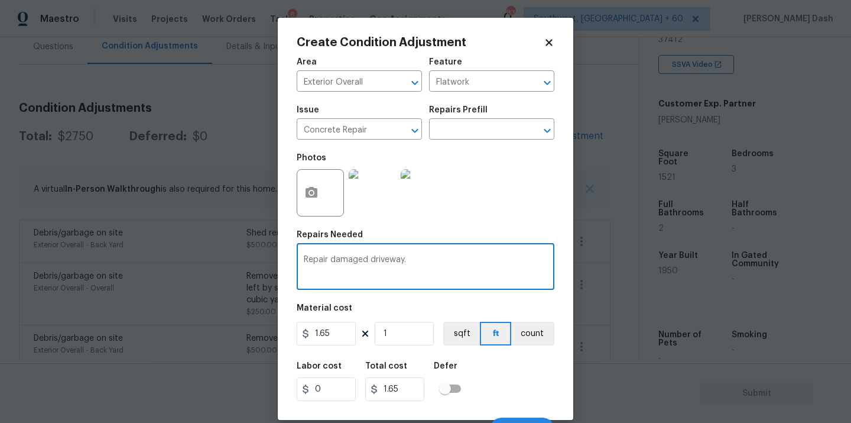
type textarea "Repair damaged driveway."
click at [332, 337] on input "1.65" at bounding box center [326, 334] width 59 height 24
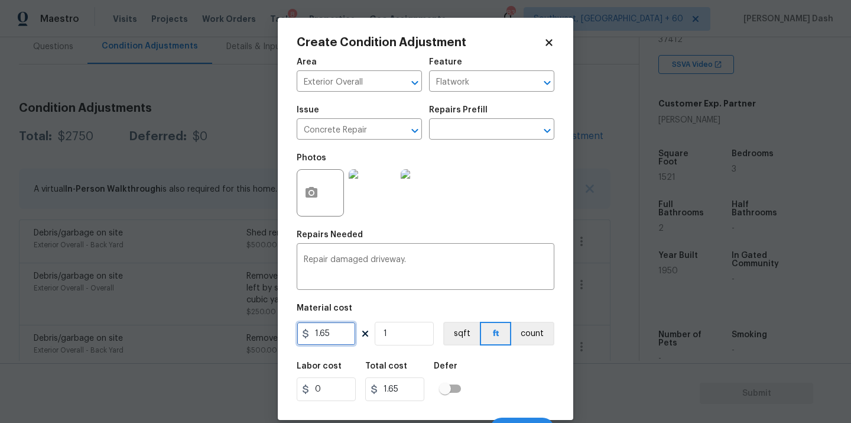
click at [332, 337] on input "1.65" at bounding box center [326, 334] width 59 height 24
type input "2000"
click at [531, 344] on button "count" at bounding box center [532, 334] width 43 height 24
click at [531, 398] on div "Labor cost 0 Total cost 2000 Defer" at bounding box center [426, 381] width 258 height 53
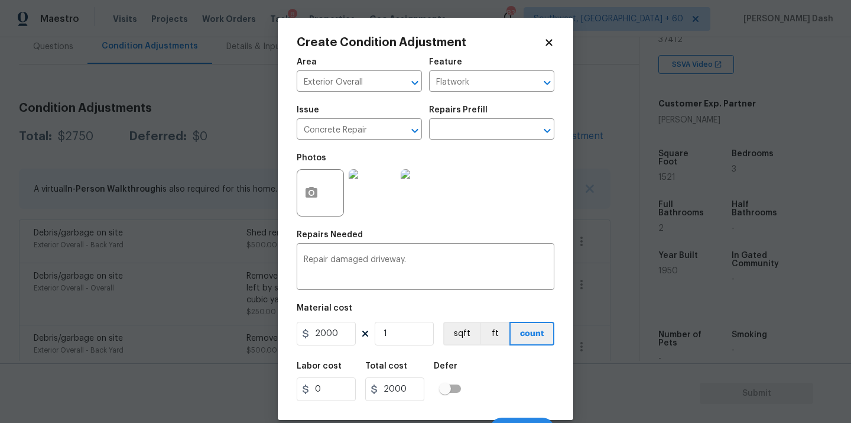
scroll to position [19, 0]
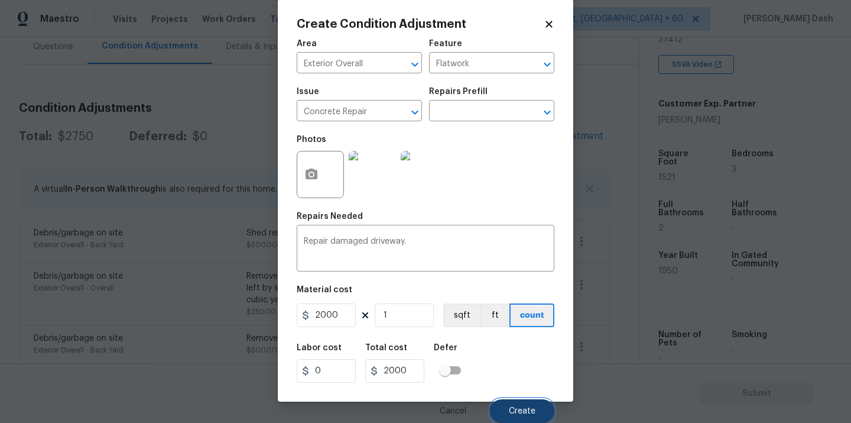
click at [531, 402] on button "Create" at bounding box center [522, 411] width 64 height 24
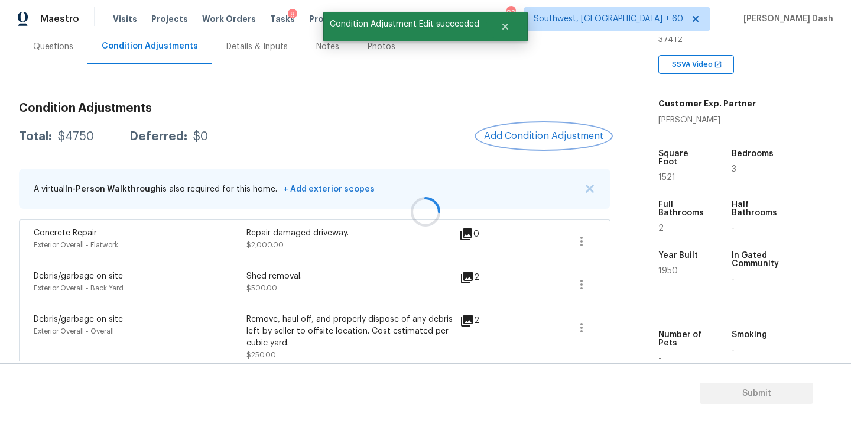
scroll to position [0, 0]
click at [57, 49] on div "Questions" at bounding box center [53, 47] width 40 height 12
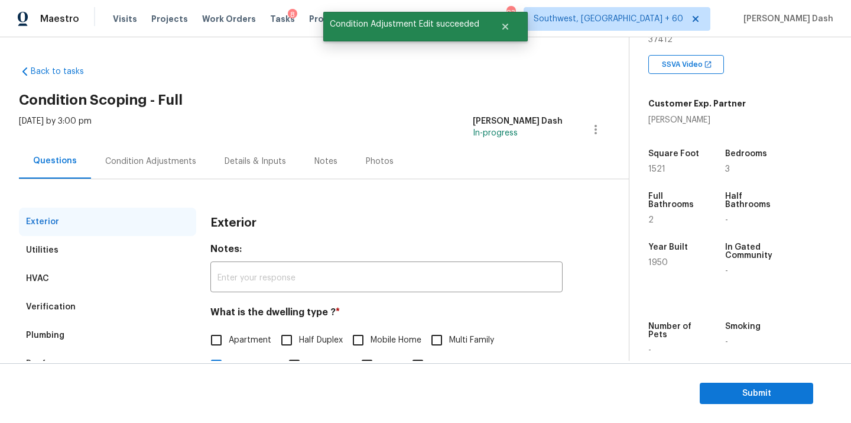
click at [61, 305] on div "Verification" at bounding box center [51, 307] width 50 height 12
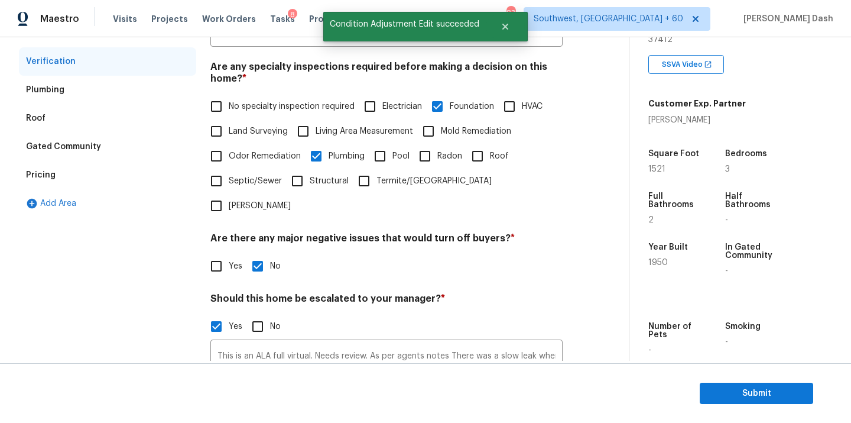
scroll to position [313, 0]
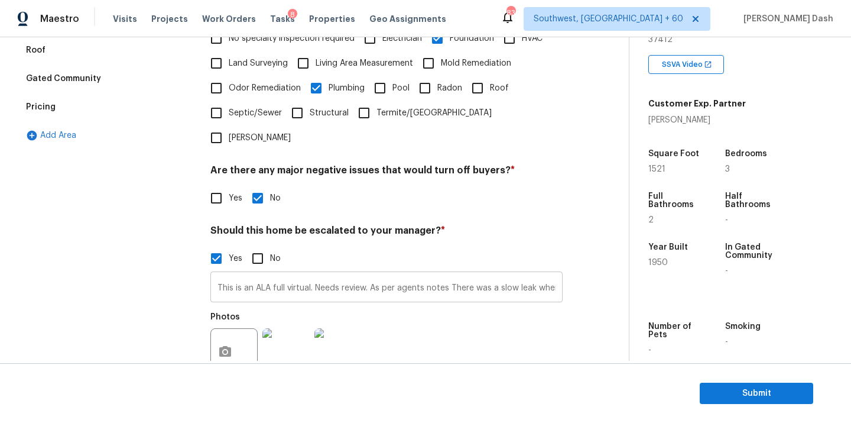
click at [456, 274] on input "This is an ALA full virtual. Needs review. As per agents notes There was a slow…" at bounding box center [386, 288] width 352 height 28
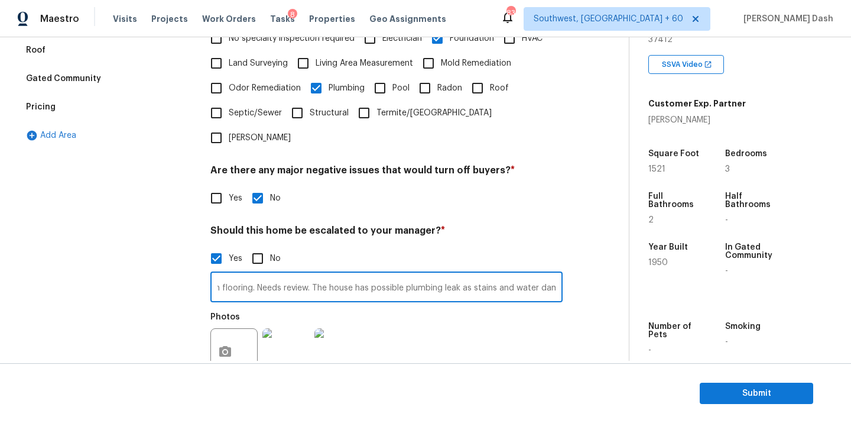
scroll to position [0, 929]
click at [560, 274] on input "This is an ALA full virtual. Needs review. As per agents notes There was a slow…" at bounding box center [386, 288] width 352 height 28
click at [474, 274] on input "This is an ALA full virtual. Needs review. As per agents notes There was a slow…" at bounding box center [386, 288] width 352 height 28
click at [472, 274] on input "This is an ALA full virtual. Needs review. As per agents notes There was a slow…" at bounding box center [386, 288] width 352 height 28
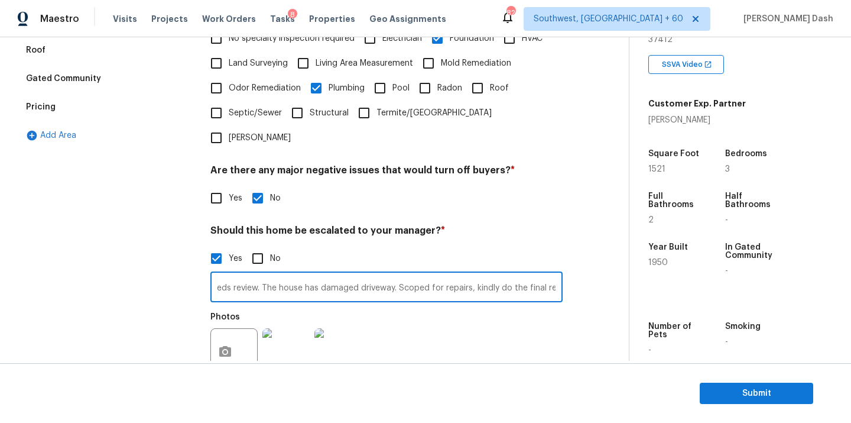
click at [545, 274] on input "This is an ALA full virtual. Needs review. As per agents notes There was a slow…" at bounding box center [386, 288] width 352 height 28
click at [555, 274] on input "This is an ALA full virtual. Needs review. As per agents notes There was a slow…" at bounding box center [386, 288] width 352 height 28
type input "This is an ALA full virtual. Needs review. As per agents notes There was a slow…"
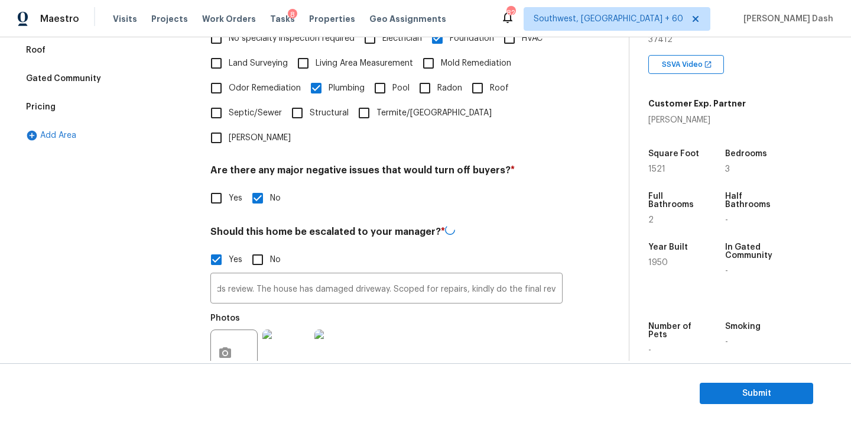
click at [523, 307] on div "Photos" at bounding box center [386, 345] width 352 height 77
click at [140, 225] on div "Exterior Utilities HVAC Verification Plumbing Roof Gated Community Pricing Add …" at bounding box center [107, 181] width 177 height 575
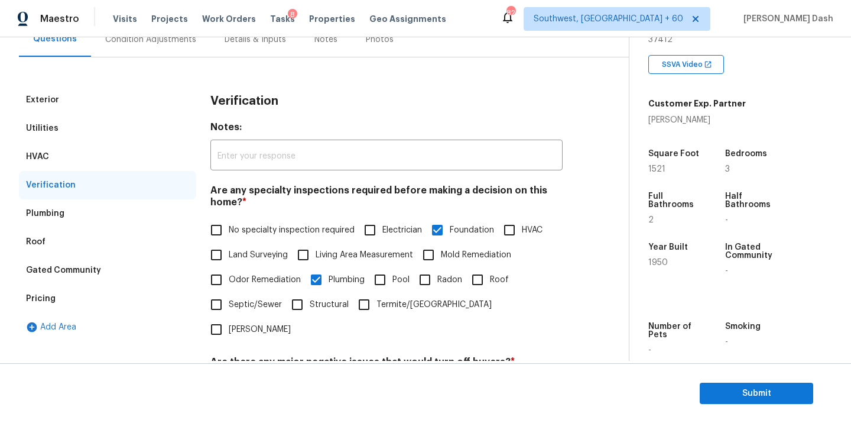
click at [136, 50] on div "Condition Adjustments" at bounding box center [150, 39] width 119 height 35
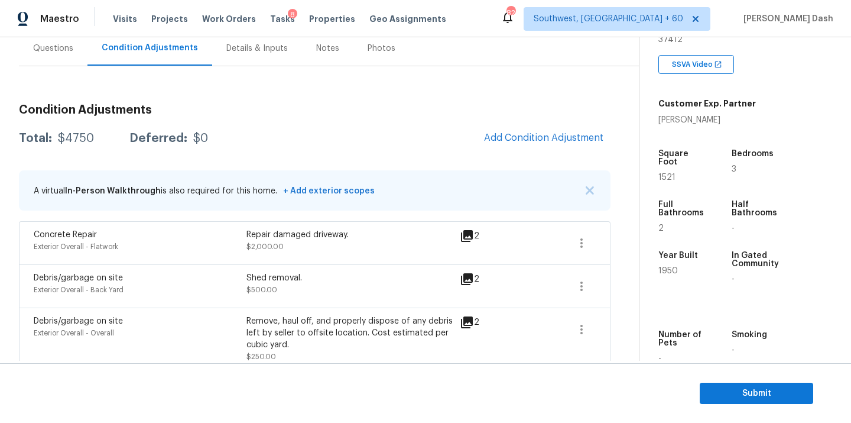
scroll to position [84, 0]
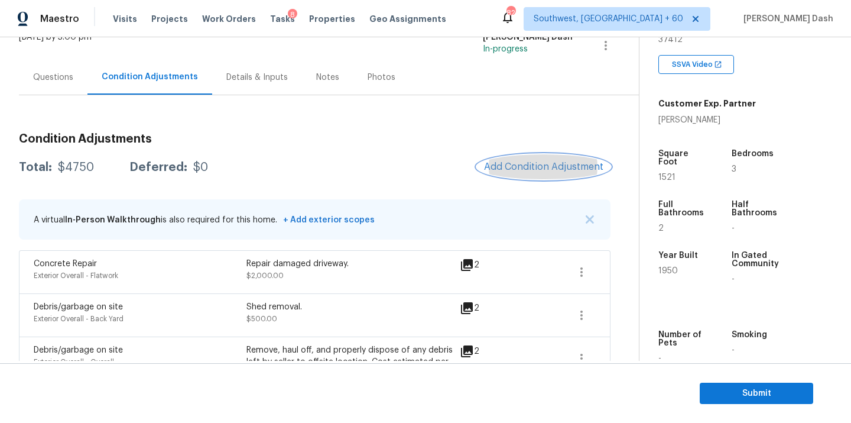
click at [519, 163] on span "Add Condition Adjustment" at bounding box center [543, 166] width 119 height 11
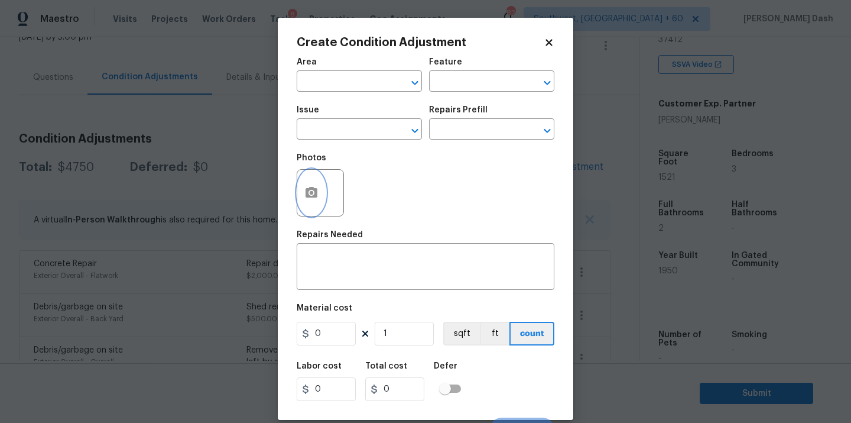
click at [313, 189] on icon "button" at bounding box center [312, 192] width 12 height 11
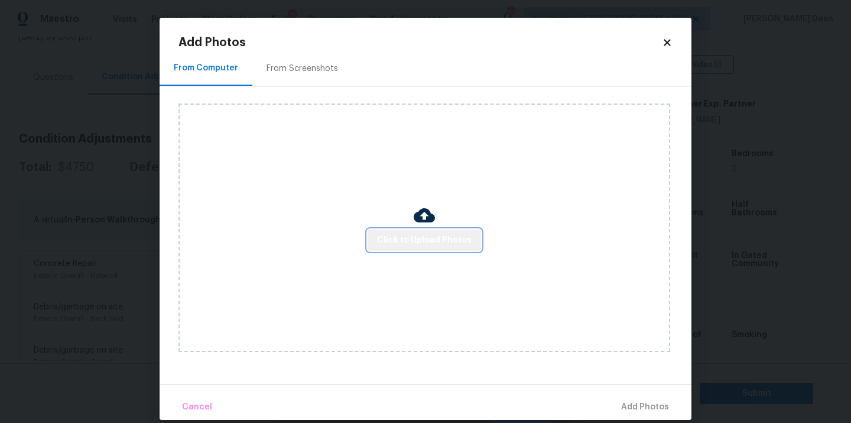
click at [435, 245] on span "Click to Upload Photos" at bounding box center [424, 240] width 95 height 15
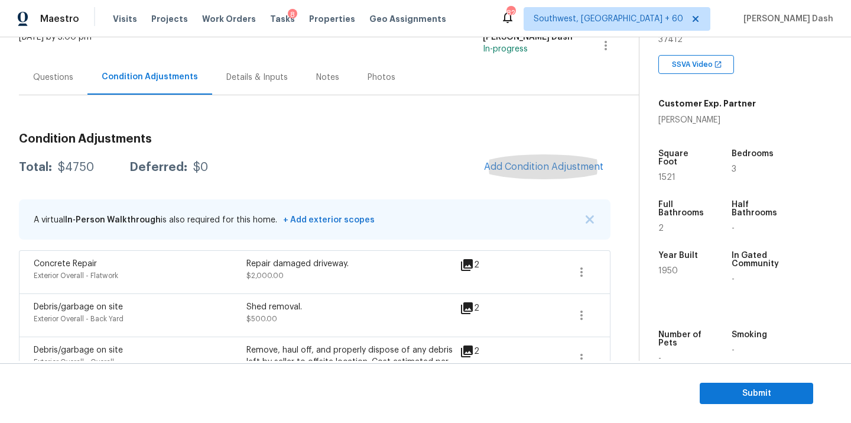
click at [49, 101] on div "Condition Adjustments Total: $4750 Deferred: $0 Add Condition Adjustment A virt…" at bounding box center [315, 399] width 592 height 609
click at [48, 86] on div "Questions" at bounding box center [53, 77] width 69 height 35
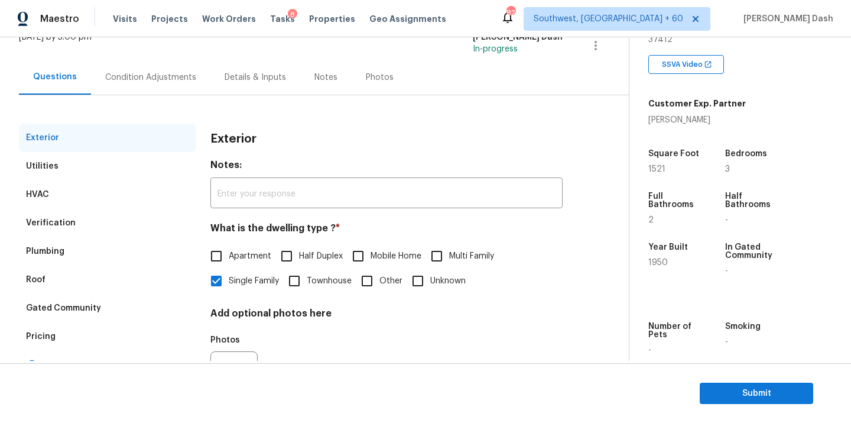
click at [64, 338] on div "Pricing" at bounding box center [107, 336] width 177 height 28
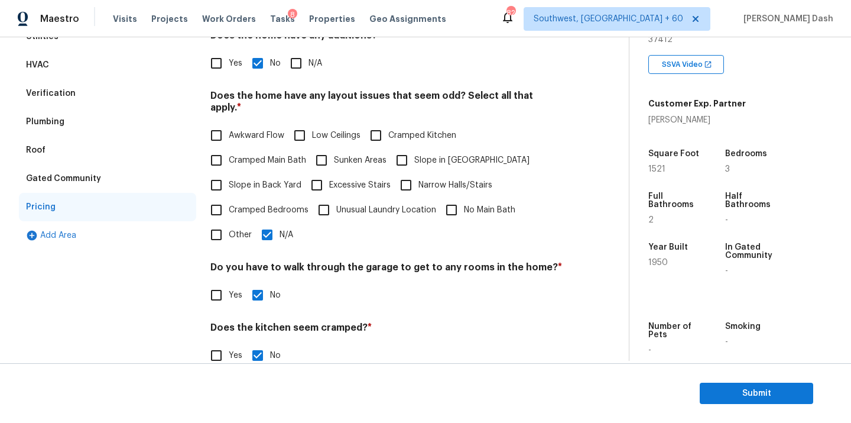
scroll to position [287, 0]
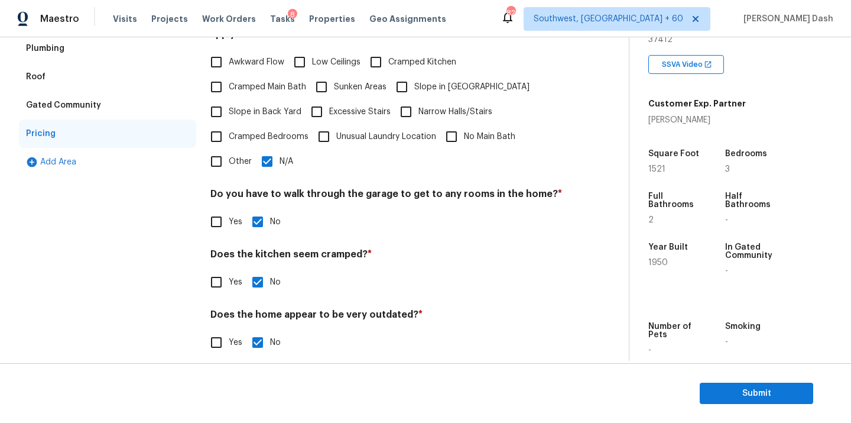
click at [215, 149] on input "Other" at bounding box center [216, 161] width 25 height 25
checkbox input "true"
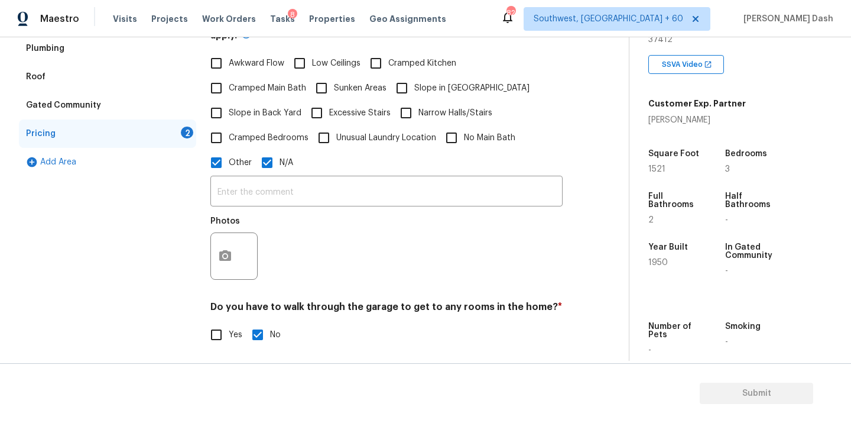
click at [265, 162] on div "Does the home have any layout issues that seem odd? Select all that apply. * Aw…" at bounding box center [386, 152] width 352 height 270
click at [265, 209] on div "Photos" at bounding box center [386, 247] width 352 height 77
click at [267, 151] on input "N/A" at bounding box center [267, 161] width 25 height 25
checkbox input "false"
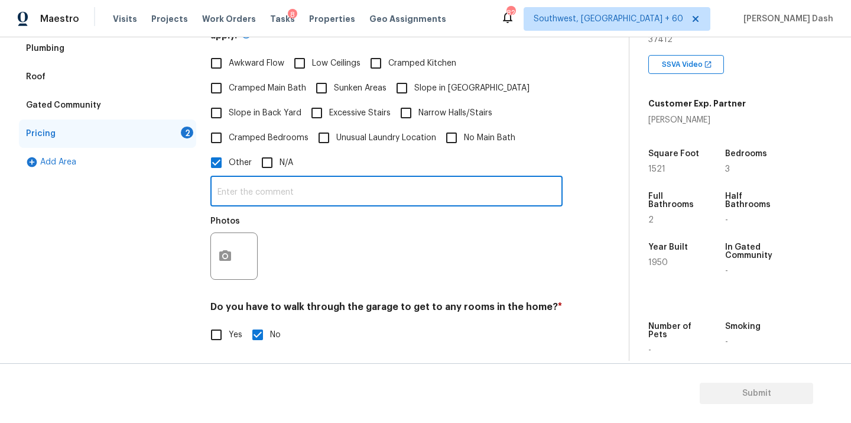
click at [270, 192] on input "text" at bounding box center [386, 193] width 352 height 28
type input "As per agents note the yard has slope. Hence odd layout."
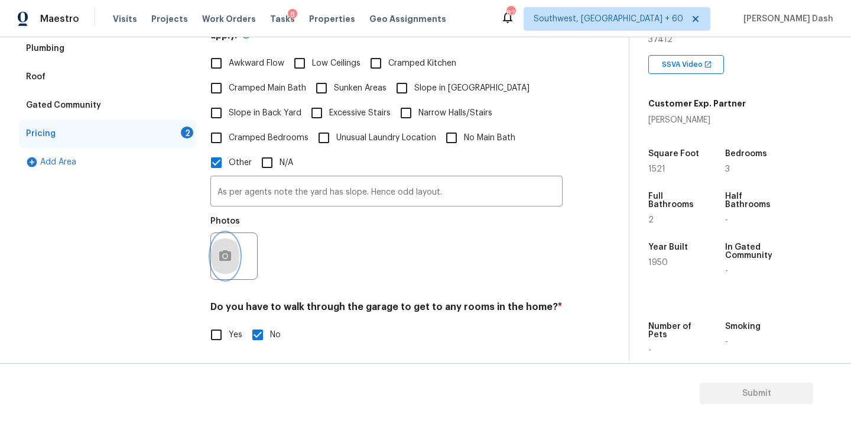
click at [221, 245] on button "button" at bounding box center [225, 256] width 28 height 46
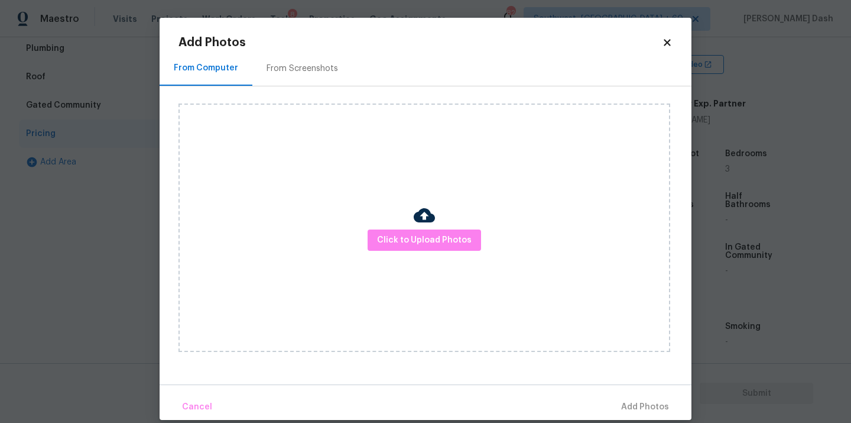
click at [403, 252] on div "Click to Upload Photos" at bounding box center [425, 227] width 492 height 248
click at [403, 249] on button "Click to Upload Photos" at bounding box center [425, 240] width 114 height 22
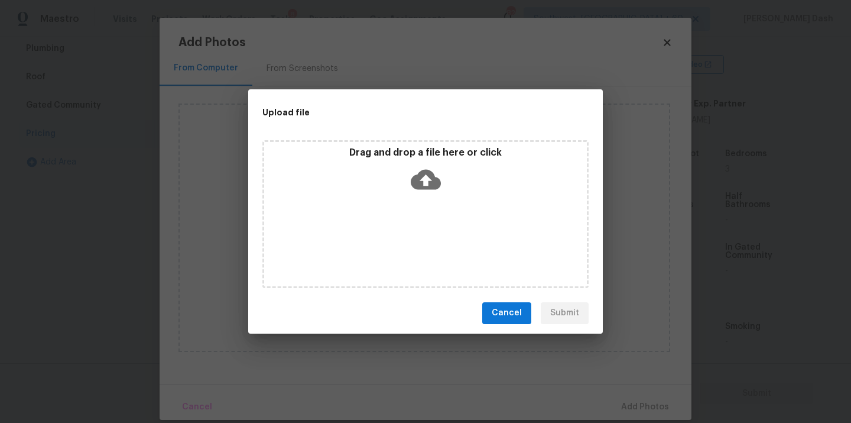
click at [403, 249] on div "Drag and drop a file here or click" at bounding box center [426, 214] width 326 height 148
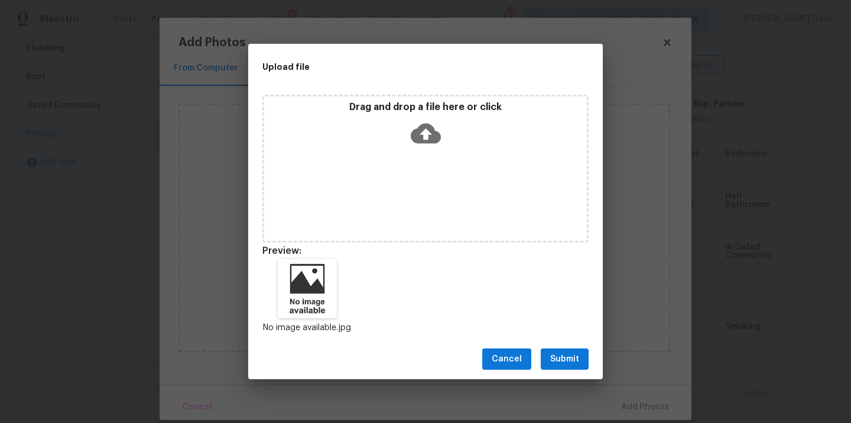
click at [571, 357] on span "Submit" at bounding box center [564, 359] width 29 height 15
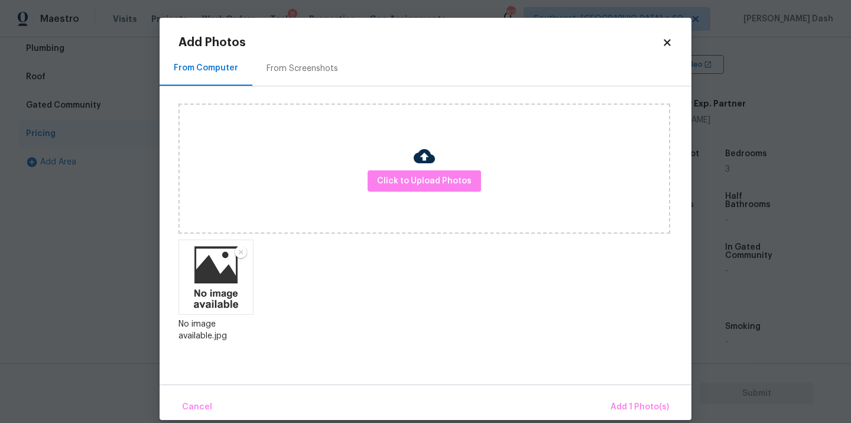
click at [623, 388] on div "Cancel Add 1 Photo(s)" at bounding box center [426, 401] width 532 height 35
click at [628, 402] on span "Add 1 Photo(s)" at bounding box center [640, 407] width 59 height 15
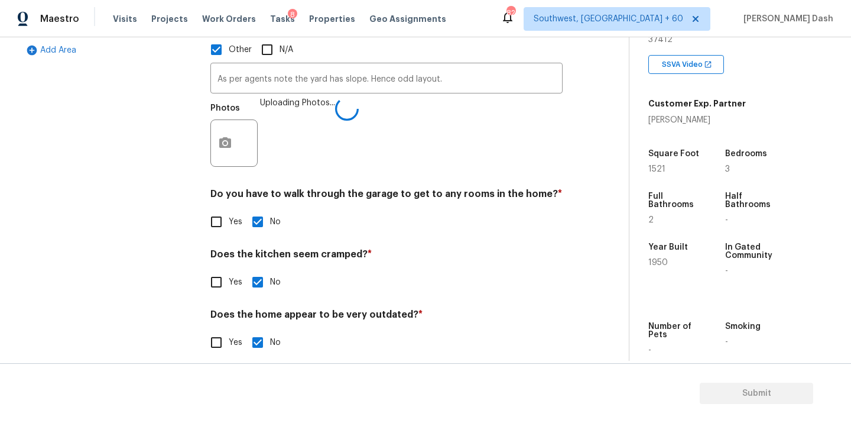
click at [134, 189] on div "Exterior Utilities HVAC Verification Plumbing Roof Gated Community Pricing 1 Ad…" at bounding box center [107, 89] width 177 height 560
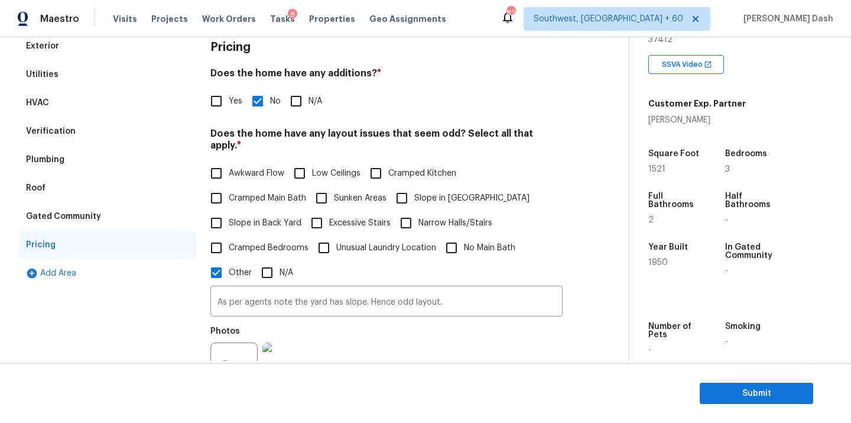
scroll to position [0, 0]
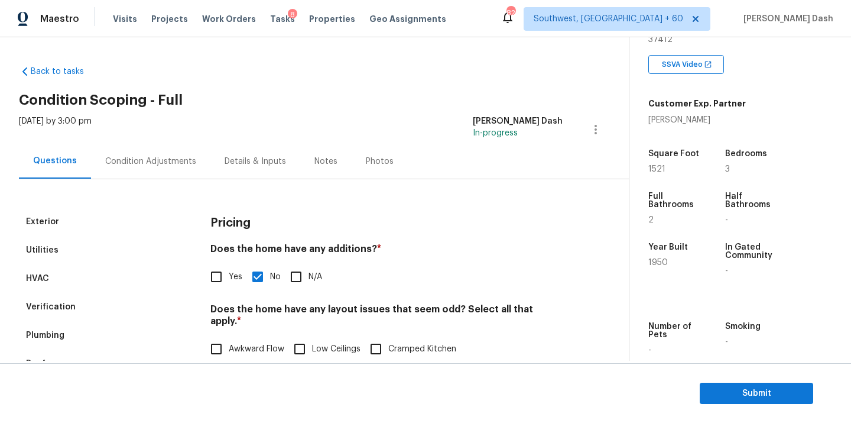
click at [173, 164] on div "Condition Adjustments" at bounding box center [150, 161] width 91 height 12
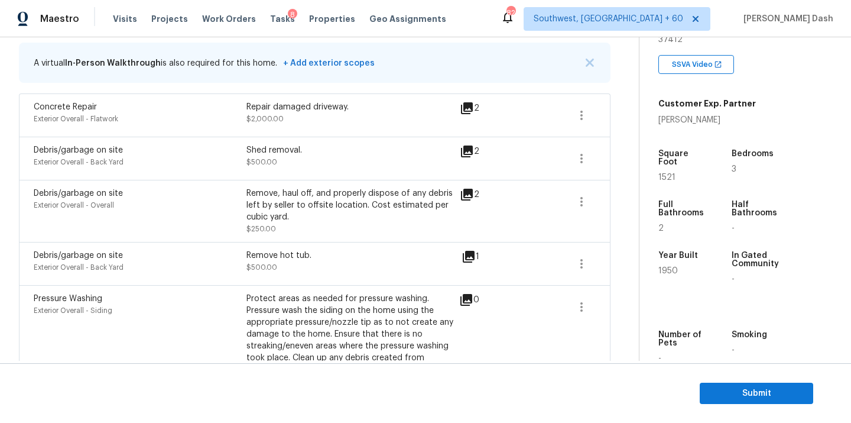
scroll to position [147, 0]
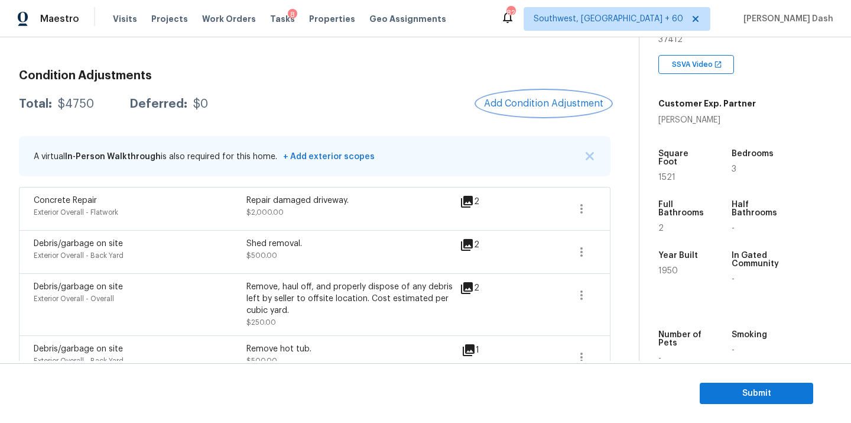
click at [529, 96] on button "Add Condition Adjustment" at bounding box center [544, 103] width 134 height 25
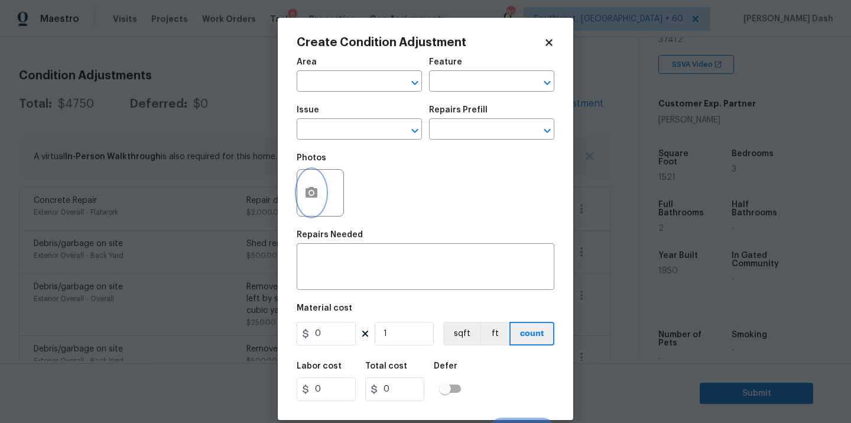
click at [313, 190] on icon "button" at bounding box center [312, 192] width 12 height 11
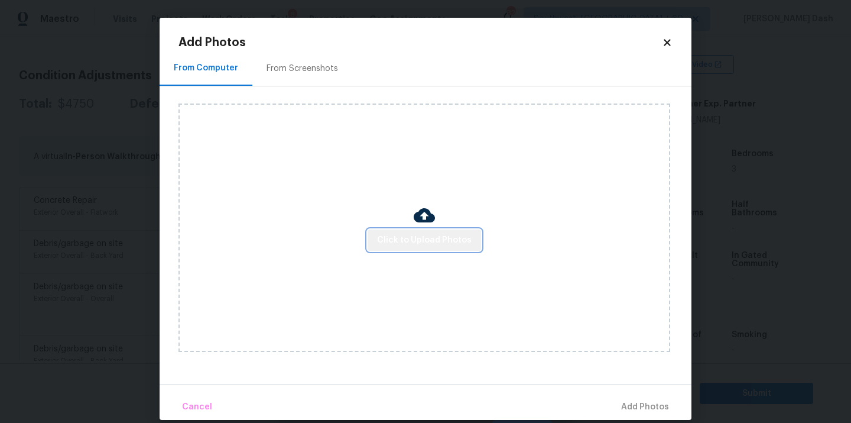
click at [456, 245] on span "Click to Upload Photos" at bounding box center [424, 240] width 95 height 15
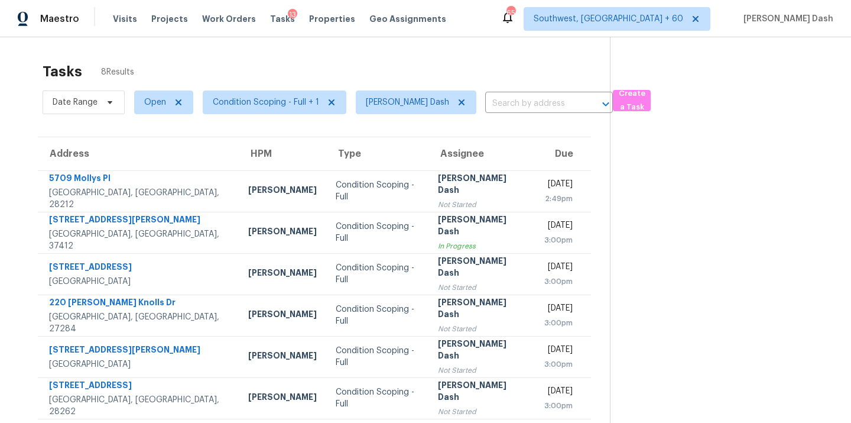
scroll to position [46, 0]
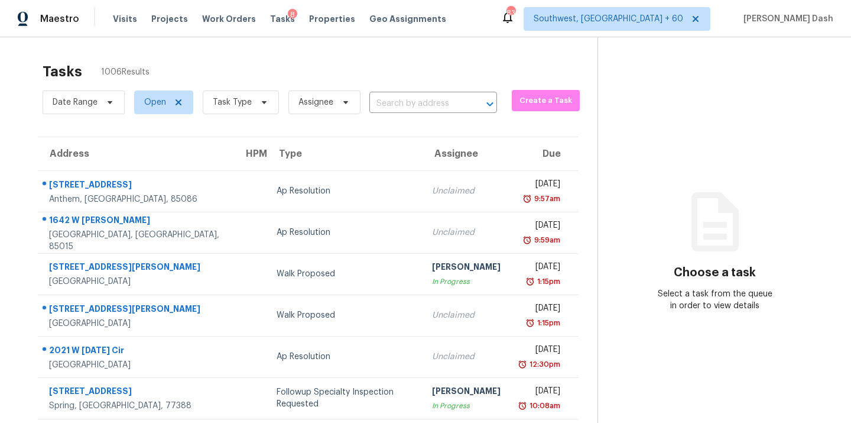
click at [390, 105] on input "text" at bounding box center [417, 104] width 95 height 18
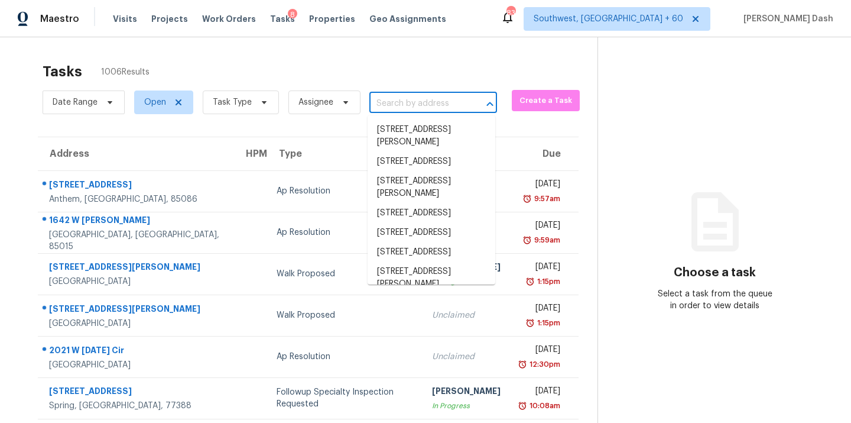
paste input "2227 Baker Carter Dr, Loganville, GA 30052"
type input "2227 Baker Carter Dr, Loganville, GA 30052"
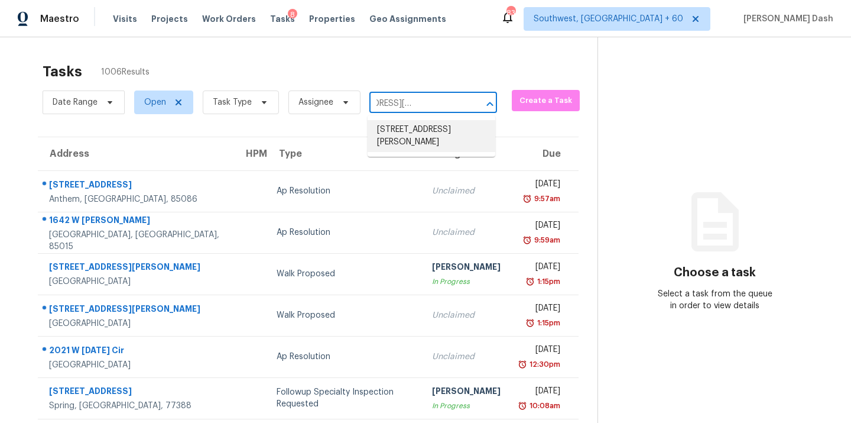
click at [399, 128] on li "2227 Baker Carter Dr, Loganville, GA 30052" at bounding box center [432, 136] width 128 height 32
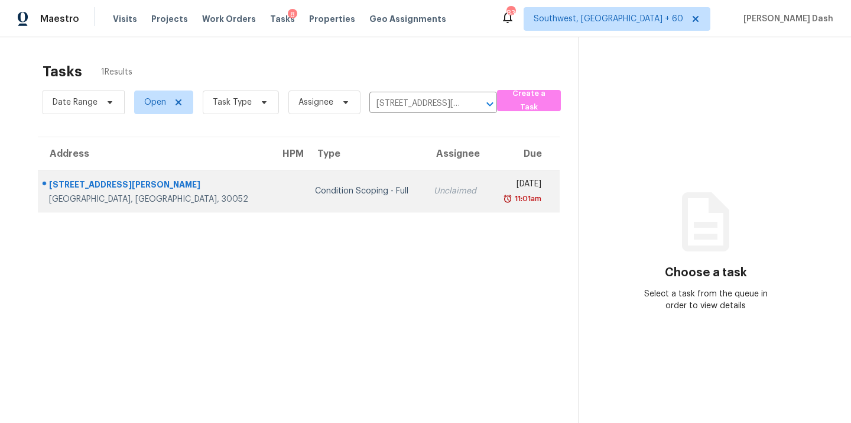
click at [425, 175] on td "Unclaimed" at bounding box center [457, 190] width 65 height 41
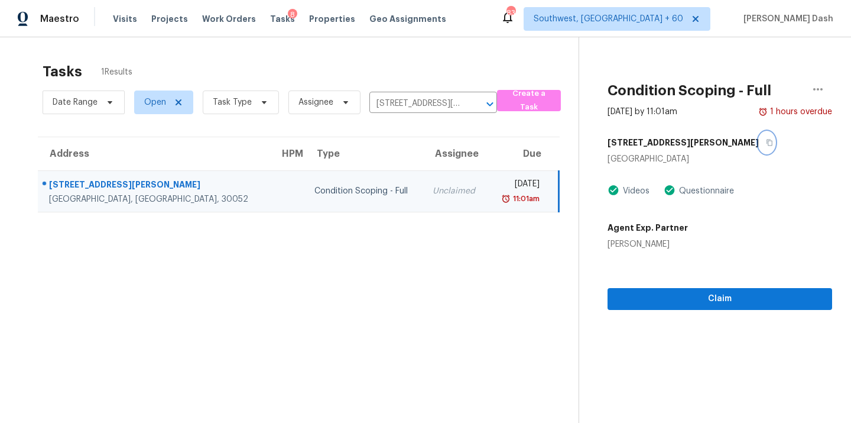
click at [766, 142] on icon "button" at bounding box center [769, 142] width 7 height 7
click at [813, 90] on icon "button" at bounding box center [818, 89] width 14 height 14
click at [741, 141] on div "2227 Baker Carter Dr" at bounding box center [720, 142] width 225 height 21
click at [700, 293] on span "Claim" at bounding box center [720, 298] width 206 height 15
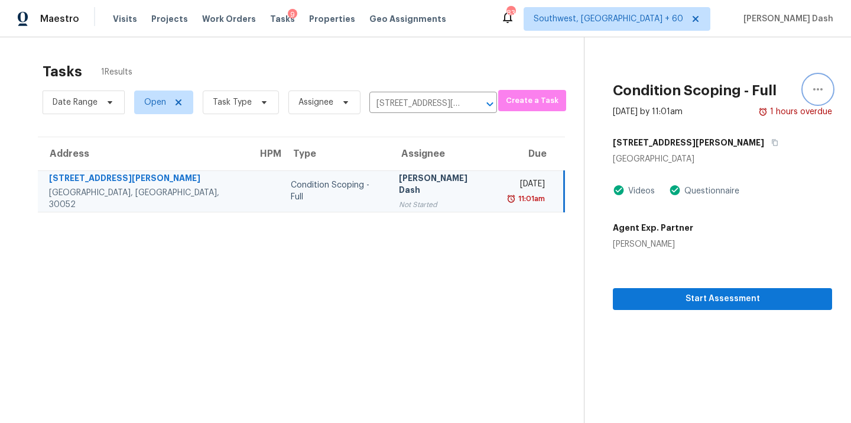
click at [812, 92] on icon "button" at bounding box center [818, 89] width 14 height 14
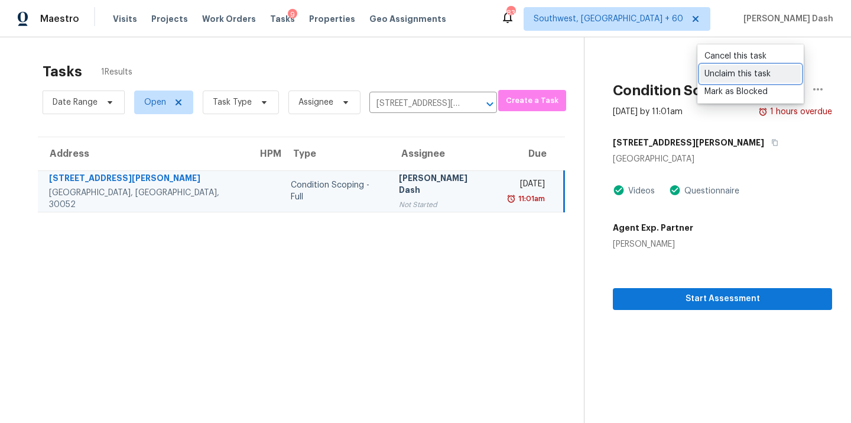
click at [736, 72] on div "Unclaim this task" at bounding box center [751, 74] width 92 height 12
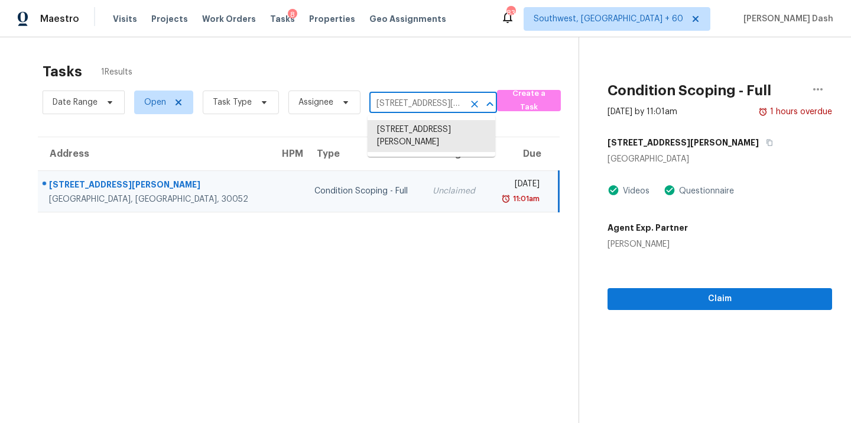
click at [429, 102] on input "2227 Baker Carter Dr, Loganville, GA 30052" at bounding box center [417, 104] width 95 height 18
paste input "119 Jennymarie Rd, Mooresville, NC 28115"
type input "119 Jennymarie Rd, Mooresville, NC 28115"
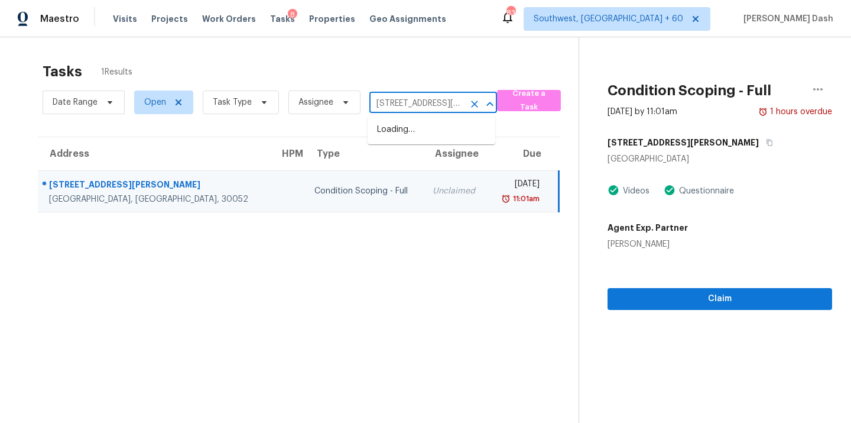
scroll to position [0, 72]
click at [420, 131] on li "119 Jennymarie Rd, Mooresville, NC 28115" at bounding box center [432, 136] width 128 height 32
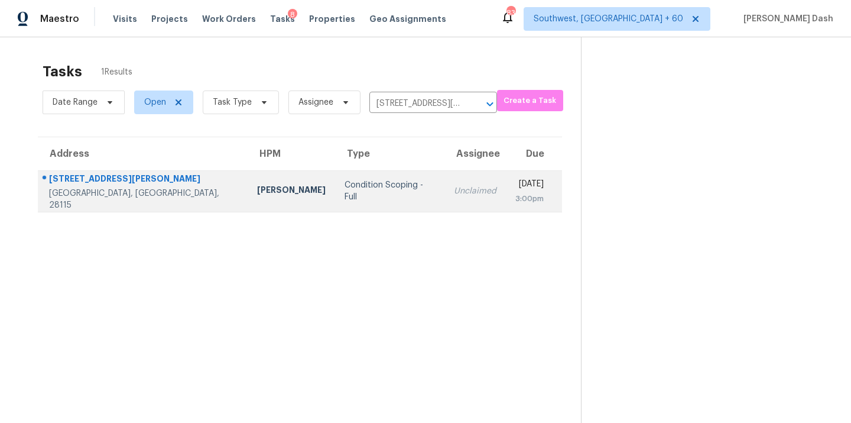
click at [454, 187] on div "Unclaimed" at bounding box center [475, 191] width 43 height 12
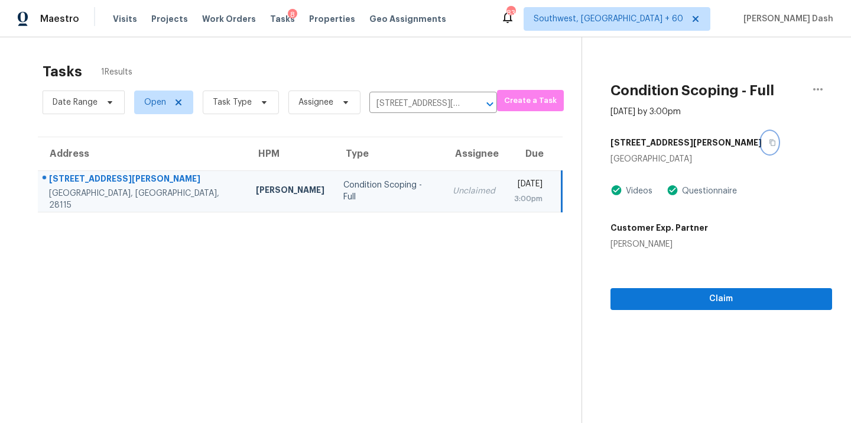
click at [769, 139] on icon "button" at bounding box center [772, 142] width 7 height 7
click at [811, 92] on icon "button" at bounding box center [818, 89] width 14 height 14
click at [714, 166] on div "119 Jennymarie Rd Mooresville, NC 28115 Videos Questionnaire Customer Exp. Part…" at bounding box center [722, 191] width 222 height 118
click at [715, 283] on div "Claim" at bounding box center [722, 280] width 222 height 60
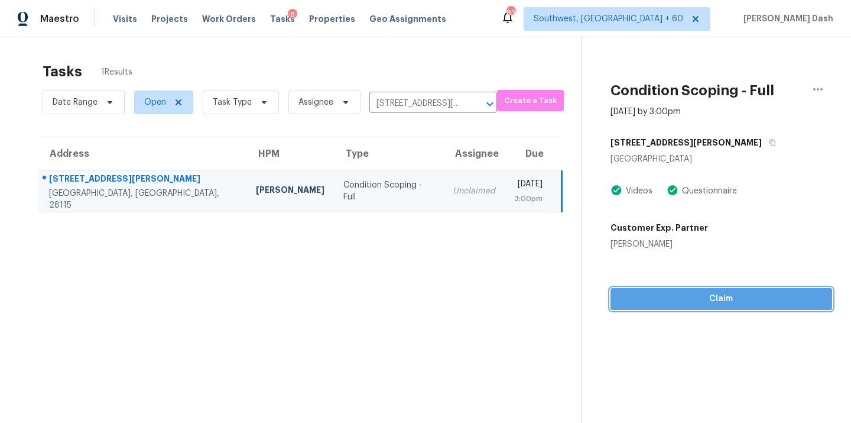
click at [715, 299] on span "Claim" at bounding box center [721, 298] width 203 height 15
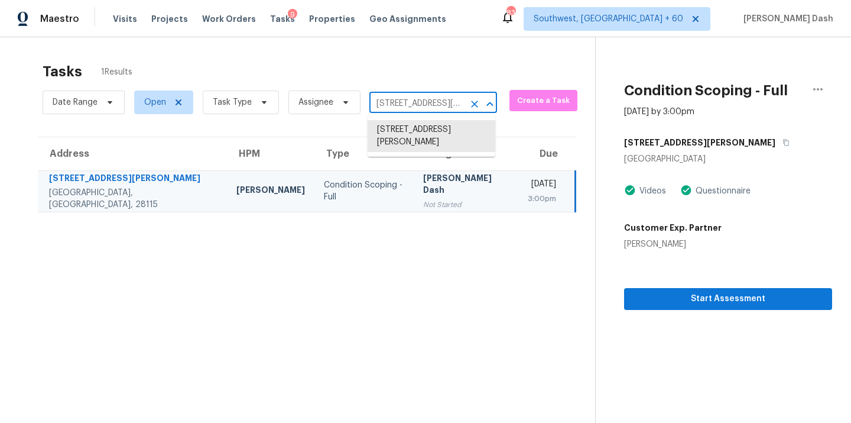
click at [425, 105] on input "119 Jennymarie Rd, Mooresville, NC 28115" at bounding box center [417, 104] width 95 height 18
paste input "239 Hawthorne Rd, Saint Augustine, FL 32086"
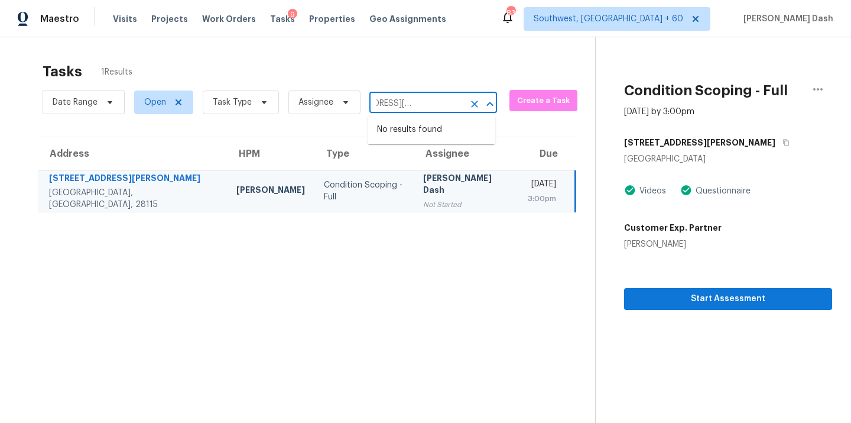
type input "119 Jennymarie Rd, Mooresville, NC 28115"
click at [474, 100] on icon "Clear" at bounding box center [475, 104] width 12 height 12
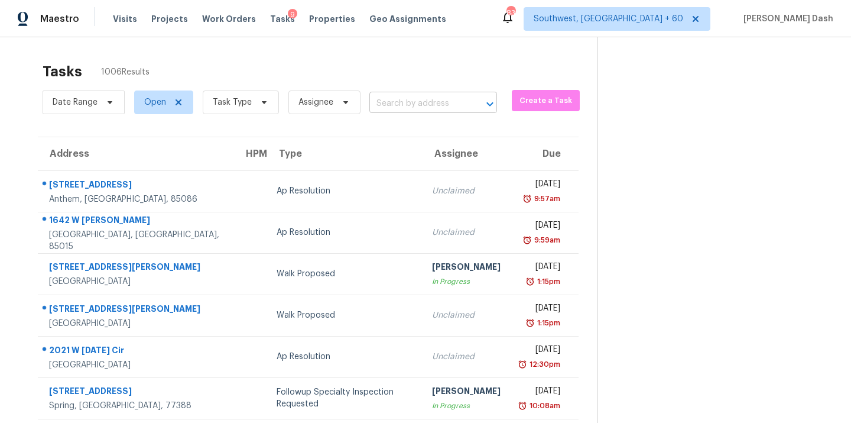
click at [388, 101] on input "text" at bounding box center [417, 104] width 95 height 18
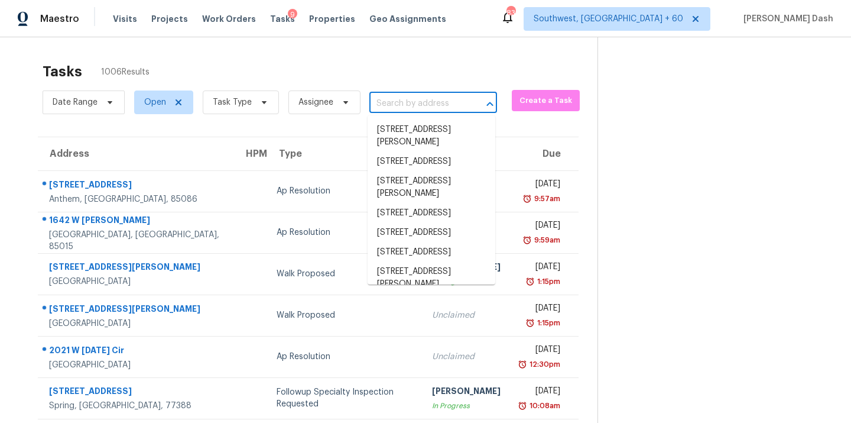
paste input "239 Hawthorne Rd, Saint Augustine, FL 32086"
type input "239 Hawthorne Rd, Saint Augustine, FL 32086"
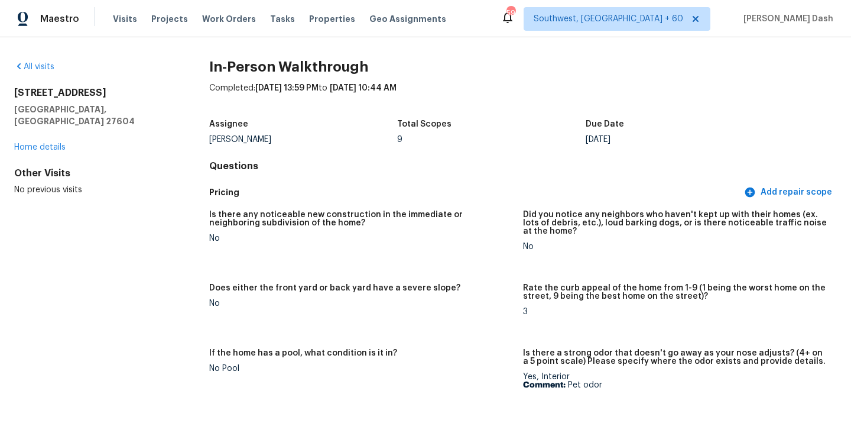
scroll to position [3060, 0]
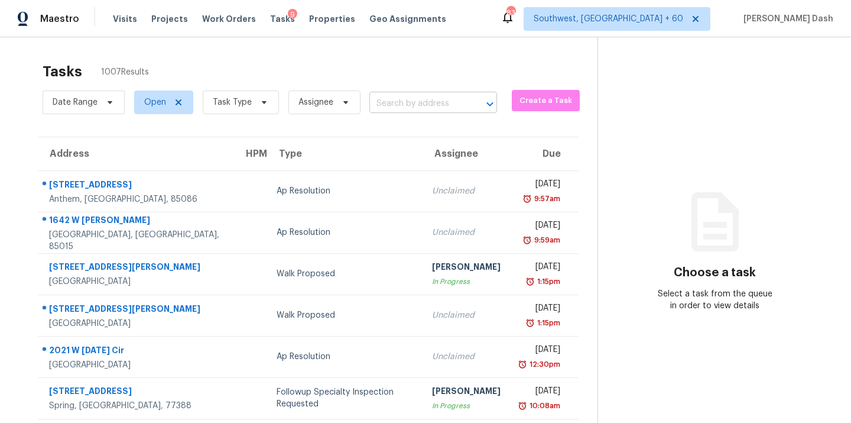
click at [446, 103] on input "text" at bounding box center [417, 104] width 95 height 18
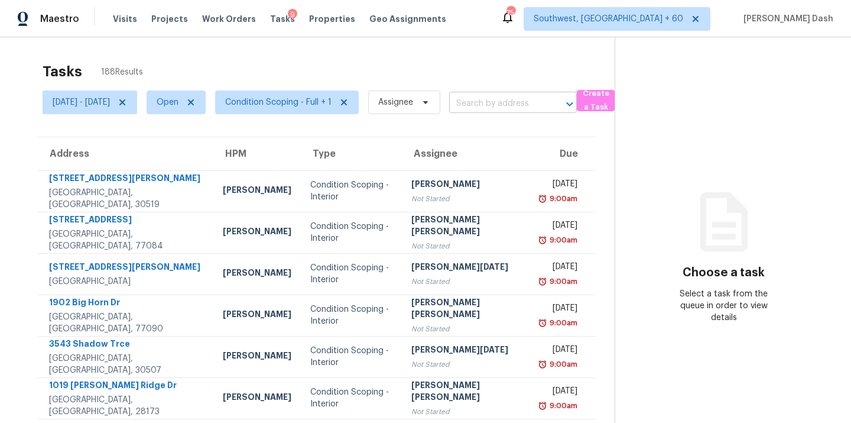
click at [526, 102] on input "text" at bounding box center [496, 104] width 95 height 18
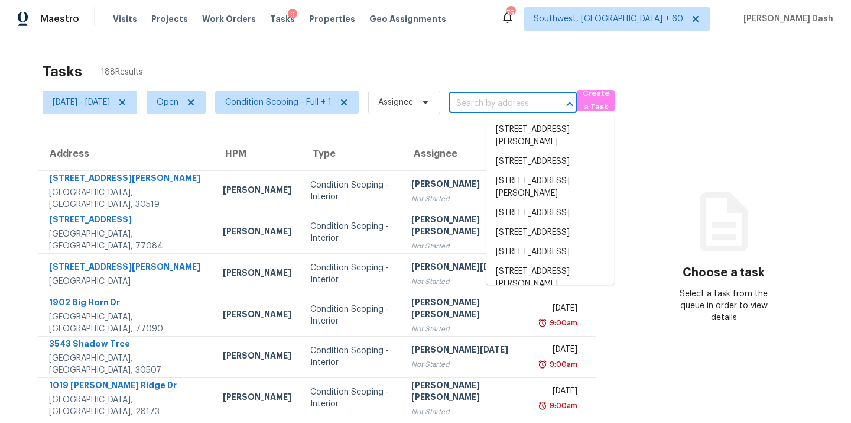
paste input "[STREET_ADDRESS][PERSON_NAME]"
type input "[STREET_ADDRESS][PERSON_NAME]"
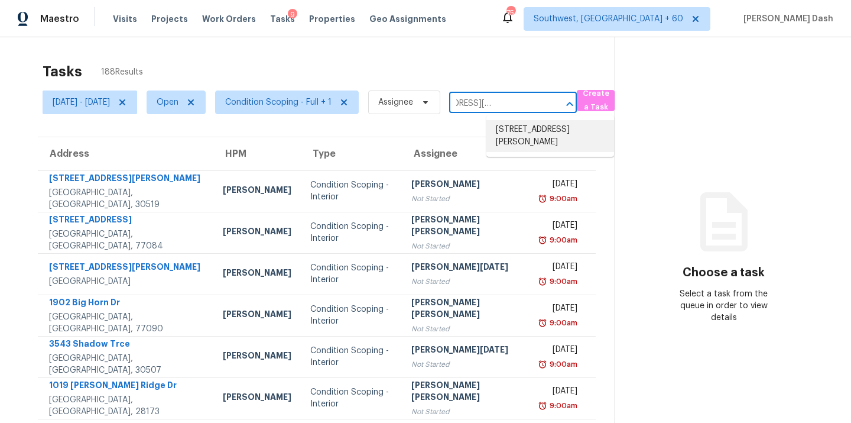
click at [532, 128] on li "[STREET_ADDRESS][PERSON_NAME]" at bounding box center [551, 136] width 128 height 32
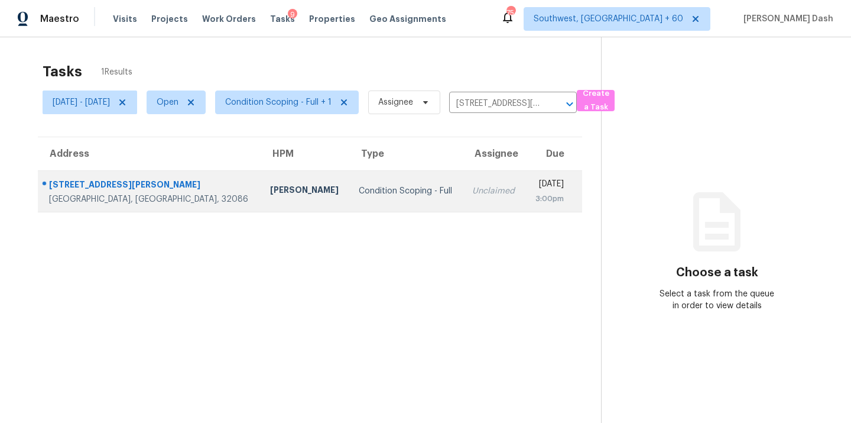
click at [401, 204] on td "Condition Scoping - Full" at bounding box center [406, 190] width 114 height 41
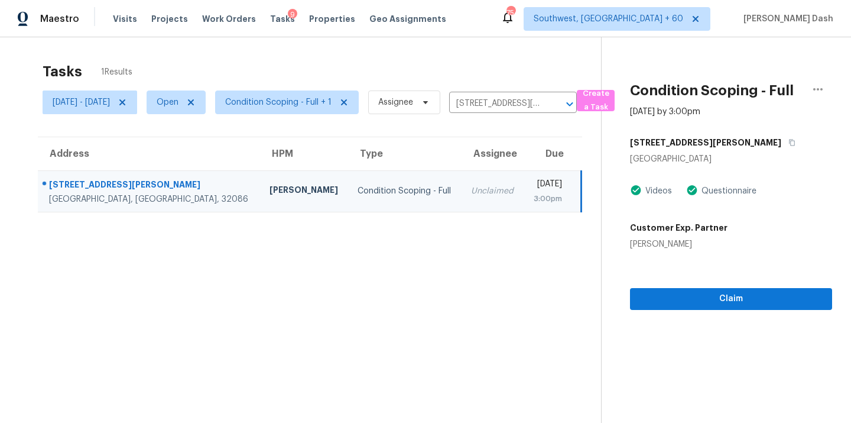
click at [730, 148] on div "[STREET_ADDRESS][PERSON_NAME]" at bounding box center [731, 142] width 202 height 21
click at [782, 147] on button "button" at bounding box center [790, 142] width 16 height 21
click at [727, 290] on button "Claim" at bounding box center [731, 299] width 202 height 22
click at [560, 102] on icon "Clear" at bounding box center [555, 104] width 12 height 12
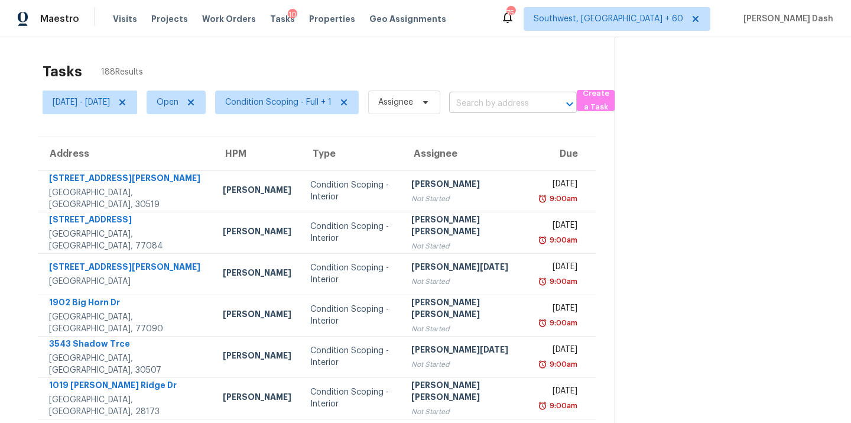
click at [509, 103] on input "text" at bounding box center [496, 104] width 95 height 18
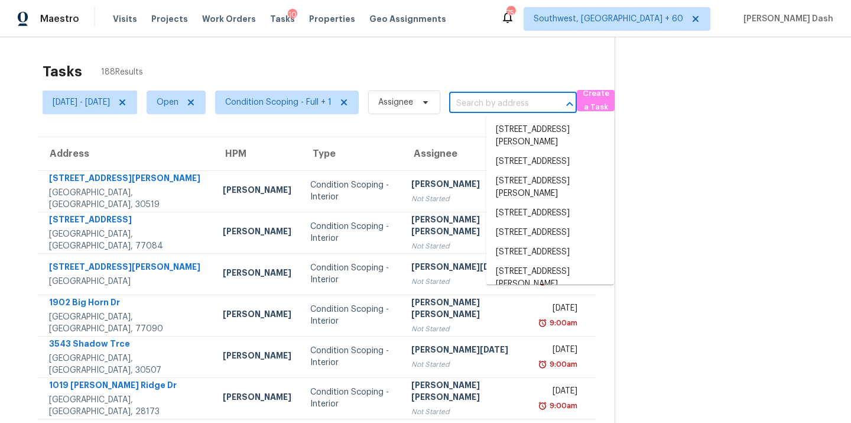
paste input "[STREET_ADDRESS][PERSON_NAME]"
type input "[STREET_ADDRESS][PERSON_NAME]"
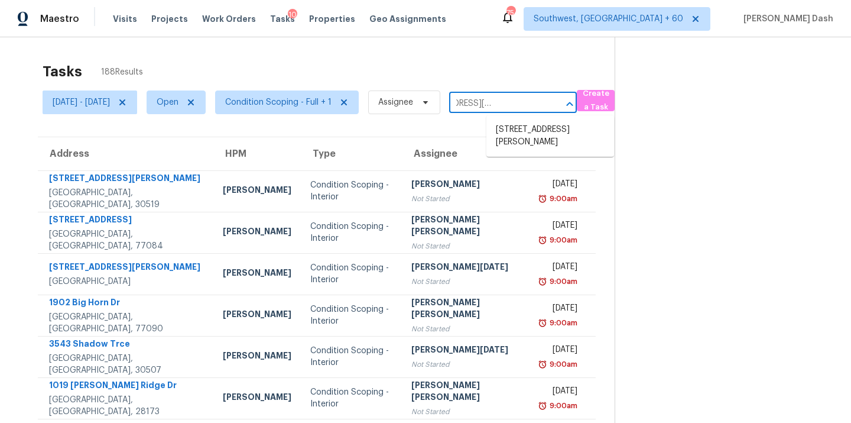
click at [519, 129] on li "[STREET_ADDRESS][PERSON_NAME]" at bounding box center [551, 136] width 128 height 32
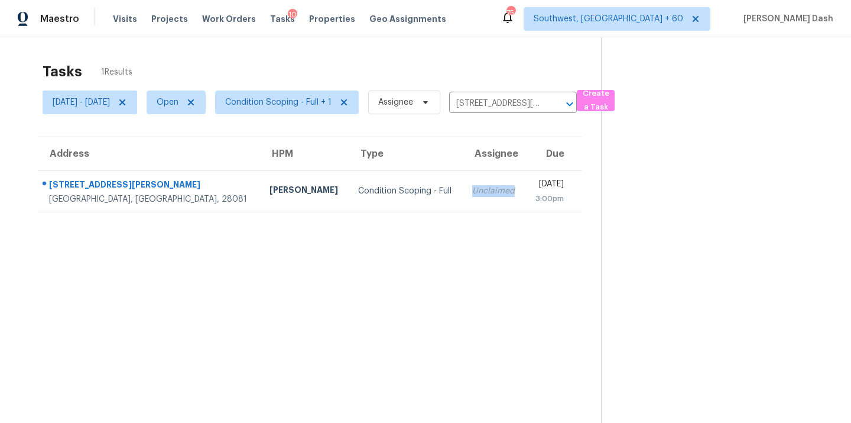
click at [472, 192] on div "Unclaimed" at bounding box center [494, 191] width 44 height 12
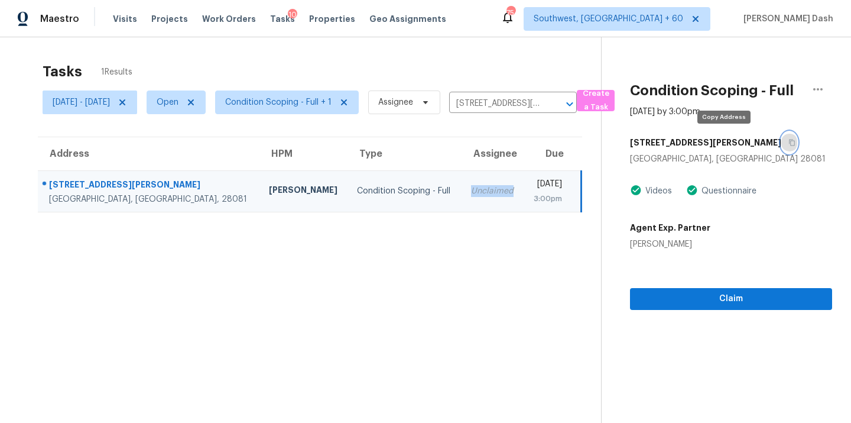
click at [782, 138] on button "button" at bounding box center [790, 142] width 16 height 21
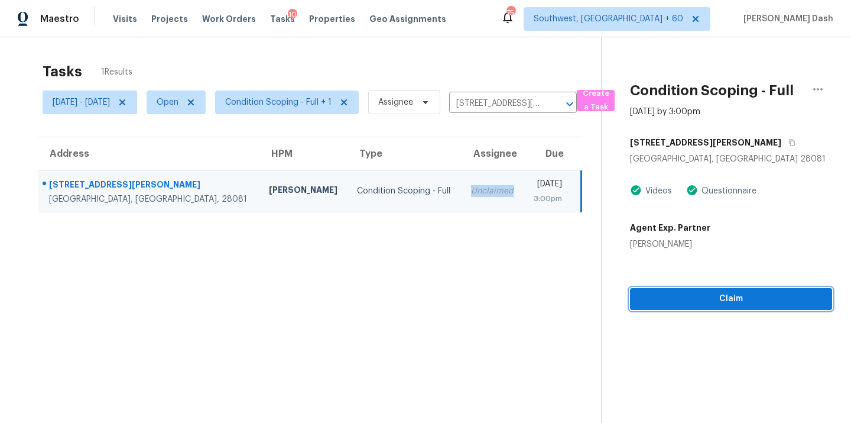
click at [746, 293] on span "Claim" at bounding box center [731, 298] width 183 height 15
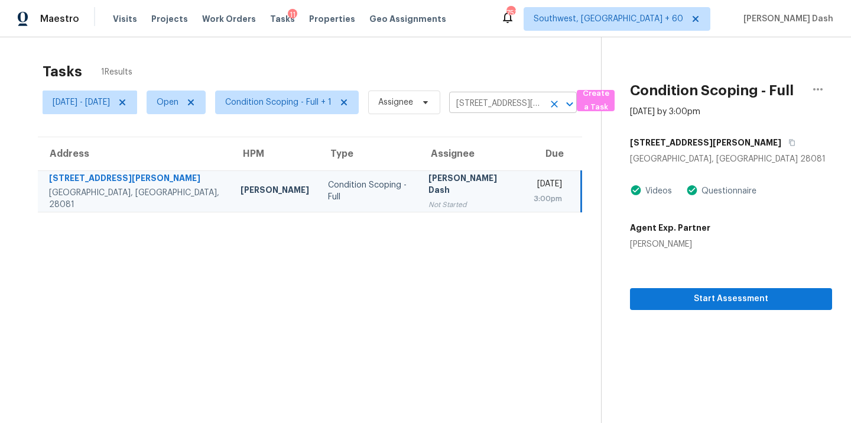
click at [538, 97] on input "[STREET_ADDRESS][PERSON_NAME]" at bounding box center [496, 104] width 95 height 18
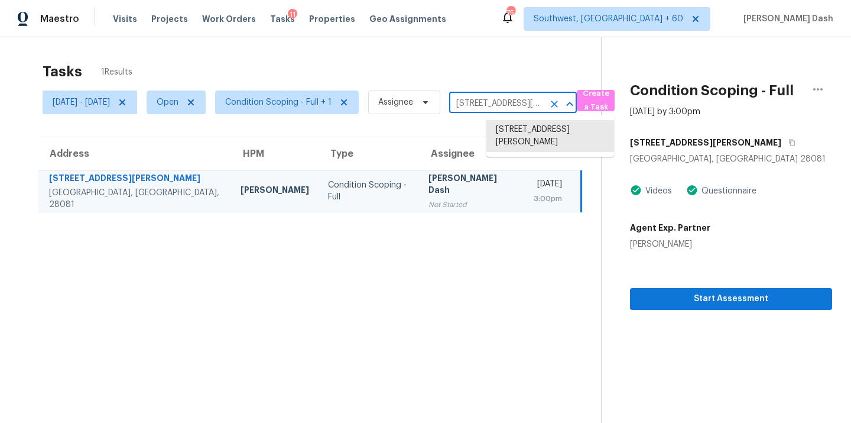
paste input "[STREET_ADDRESS]"
type input "[STREET_ADDRESS]"
click at [548, 135] on li "[STREET_ADDRESS]" at bounding box center [551, 130] width 128 height 20
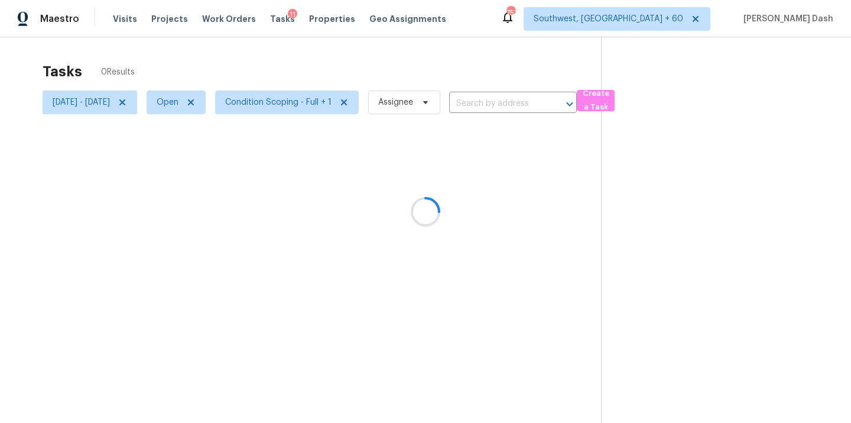
type input "[STREET_ADDRESS]"
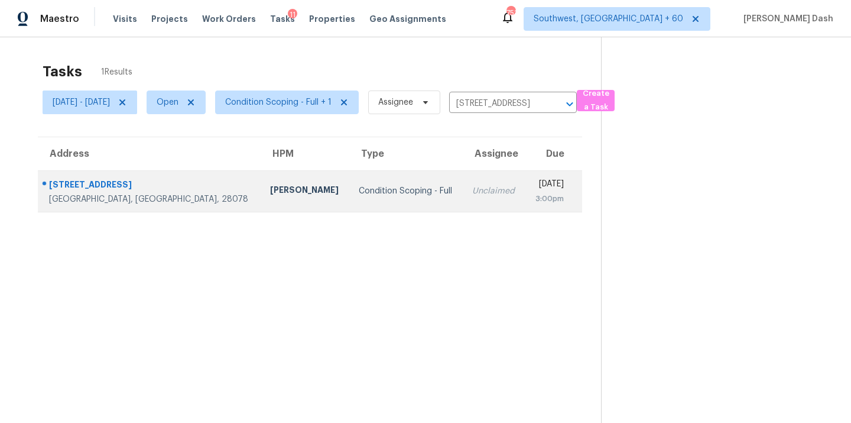
click at [463, 182] on td "Unclaimed" at bounding box center [494, 190] width 62 height 41
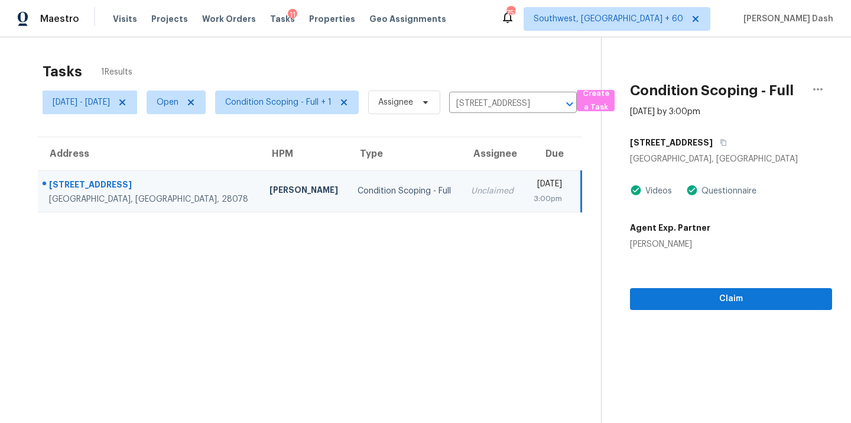
click at [744, 138] on div "[STREET_ADDRESS]" at bounding box center [731, 142] width 202 height 21
click at [729, 146] on button "button" at bounding box center [721, 142] width 16 height 21
click at [725, 297] on span "Claim" at bounding box center [731, 298] width 183 height 15
